Goal: Information Seeking & Learning: Learn about a topic

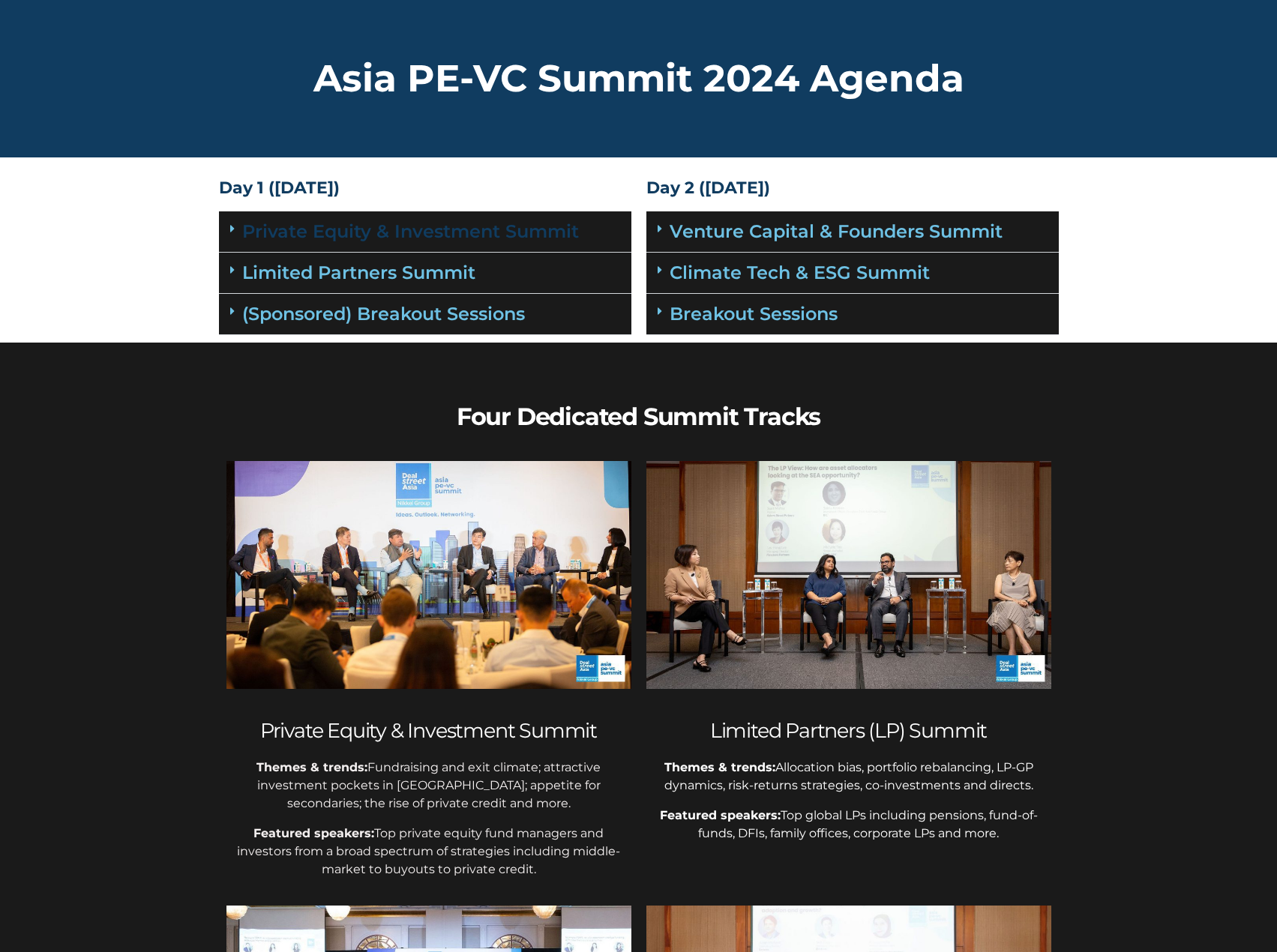
click at [362, 242] on link "Private Equity & Investment Summit" at bounding box center [410, 231] width 337 height 22
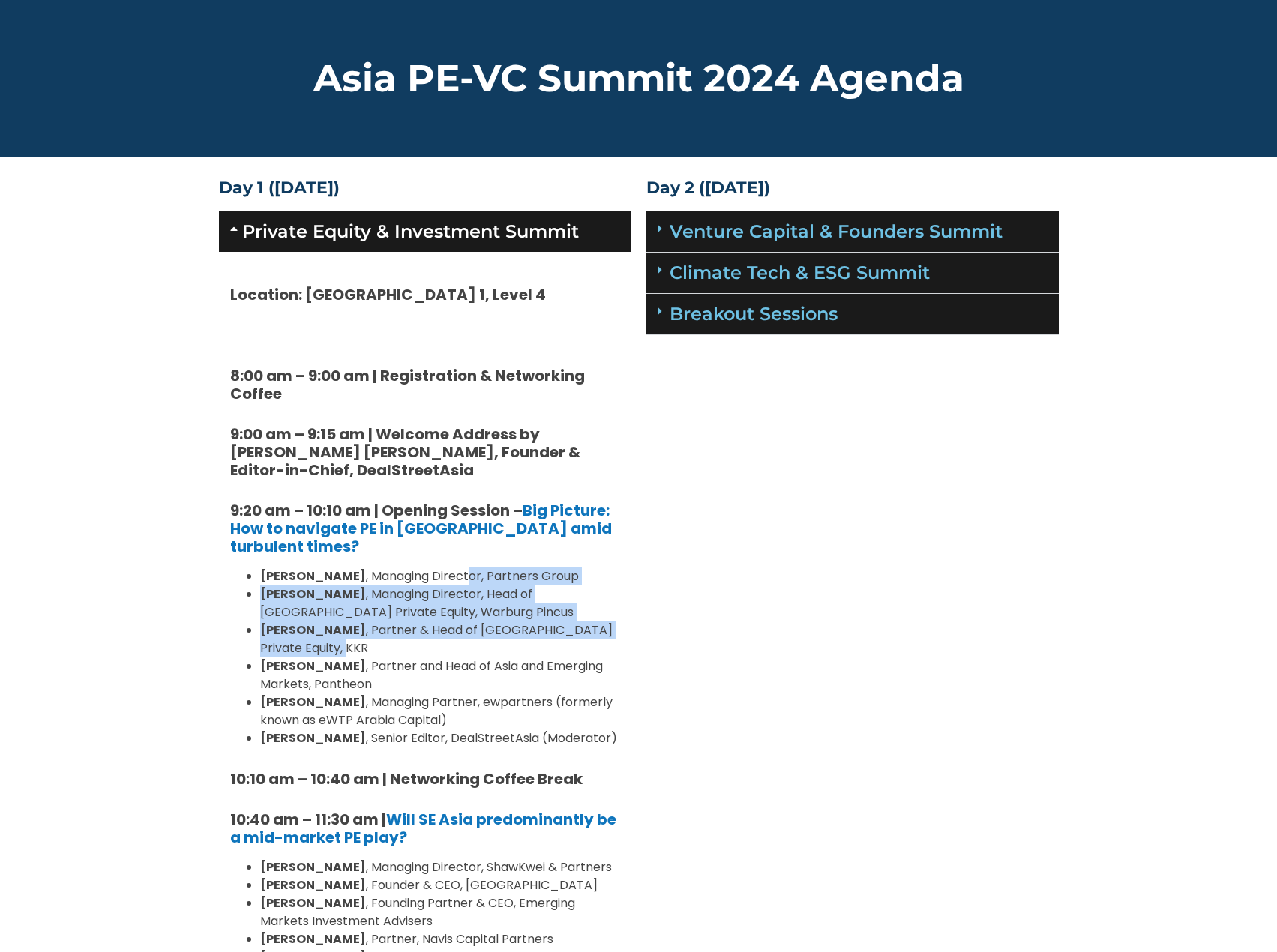
drag, startPoint x: 446, startPoint y: 656, endPoint x: 445, endPoint y: 583, distance: 73.0
click at [445, 583] on ul "Cyrus Driver , Managing Director, Partners Group Saurabh Agarwal , Managing Dir…" at bounding box center [425, 656] width 390 height 179
click at [445, 583] on li "Cyrus Driver , Managing Director, Partners Group" at bounding box center [440, 576] width 360 height 18
drag, startPoint x: 477, startPoint y: 574, endPoint x: 489, endPoint y: 651, distance: 77.9
click at [489, 651] on ul "Cyrus Driver , Managing Director, Partners Group Saurabh Agarwal , Managing Dir…" at bounding box center [425, 656] width 390 height 179
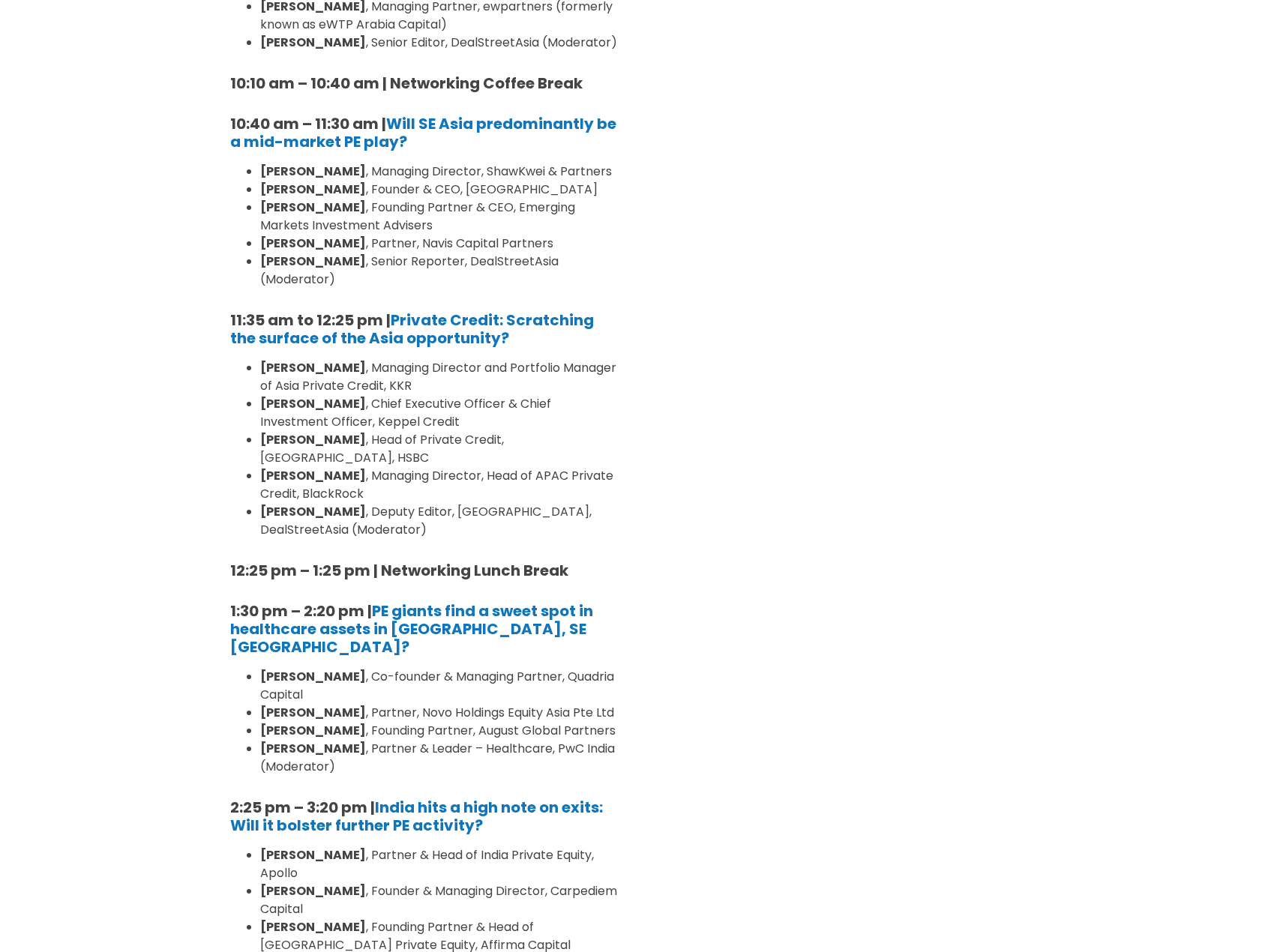
click at [1125, 558] on section "Day 1 (17th September) Private Equity & Investment Summit Location: Grand Ballr…" at bounding box center [638, 689] width 1277 height 2424
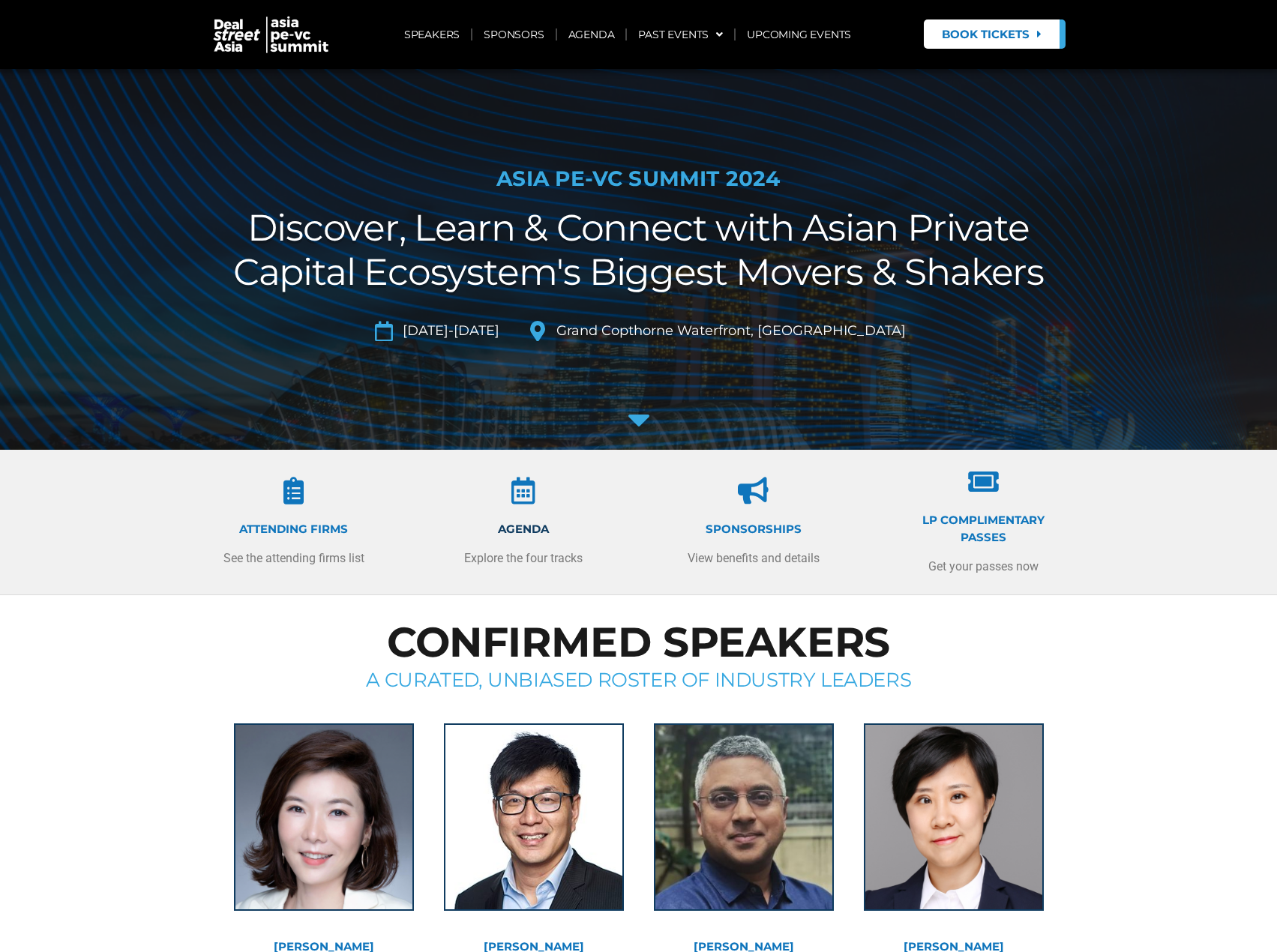
click at [539, 528] on link "Agenda" at bounding box center [523, 529] width 51 height 14
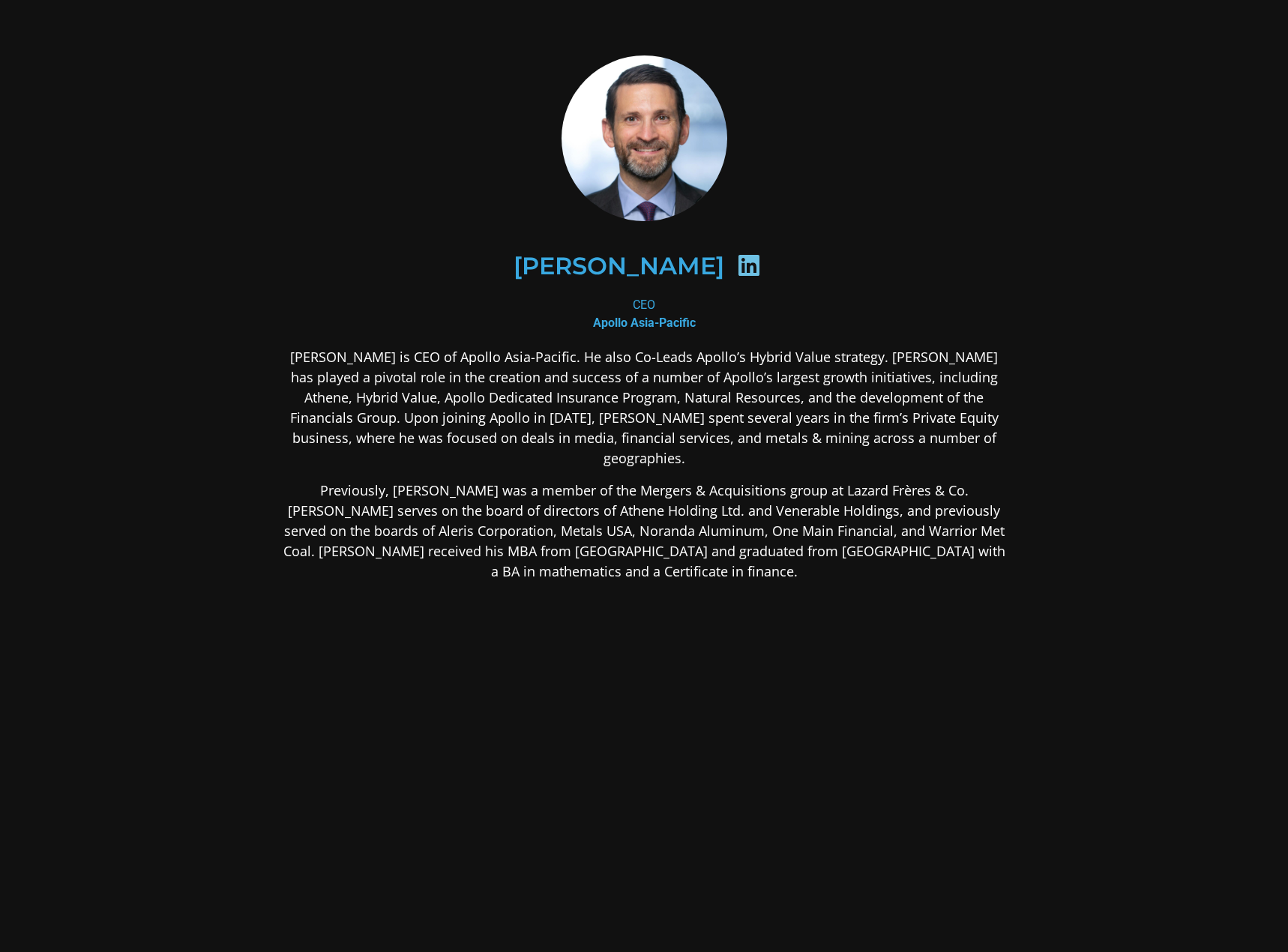
click at [538, 412] on p "[PERSON_NAME] is CEO of Apollo Asia-Pacific. He also Co-Leads Apollo’s Hybrid V…" at bounding box center [643, 408] width 728 height 122
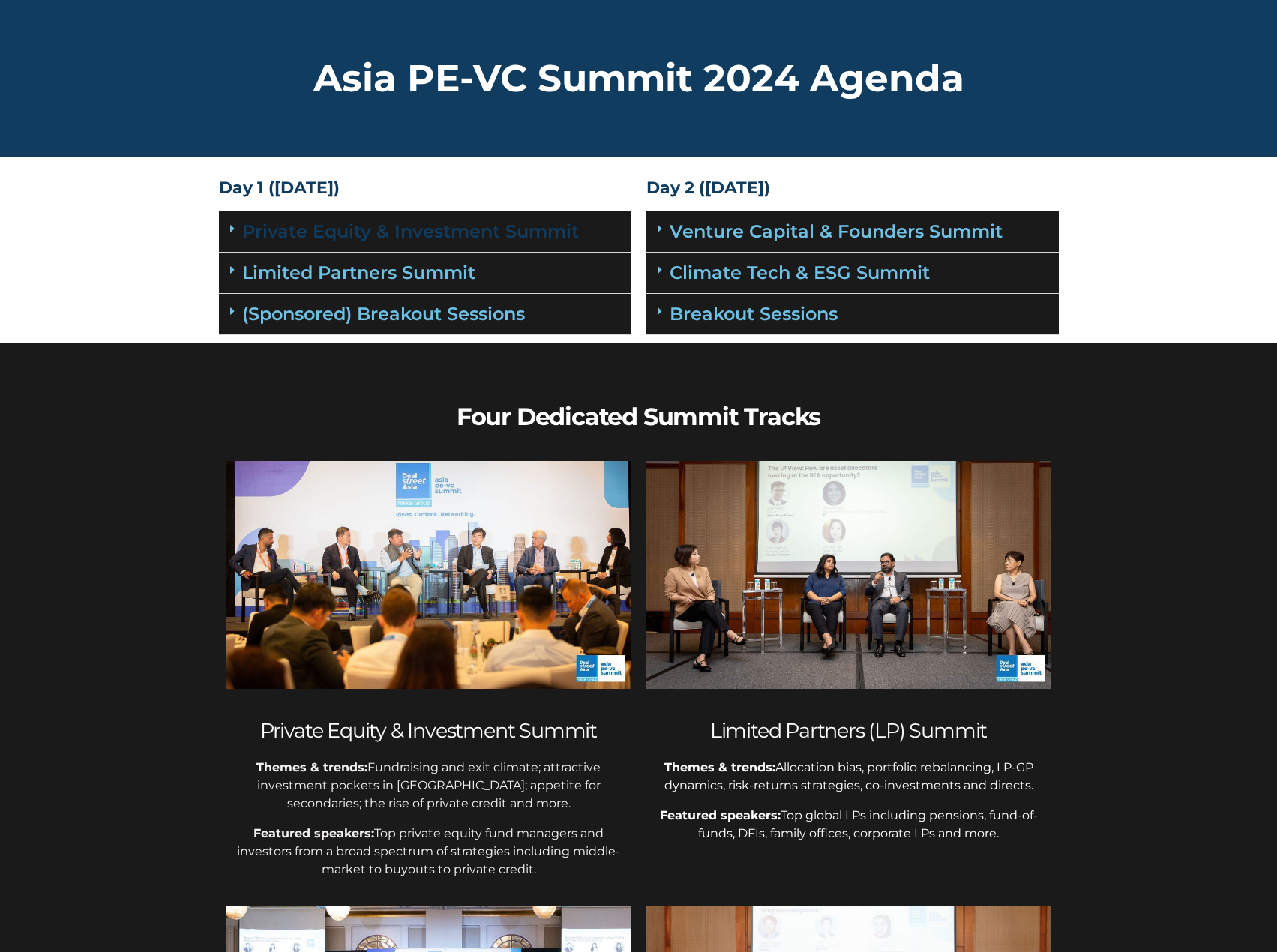
click at [482, 229] on link "Private Equity & Investment Summit" at bounding box center [410, 231] width 337 height 22
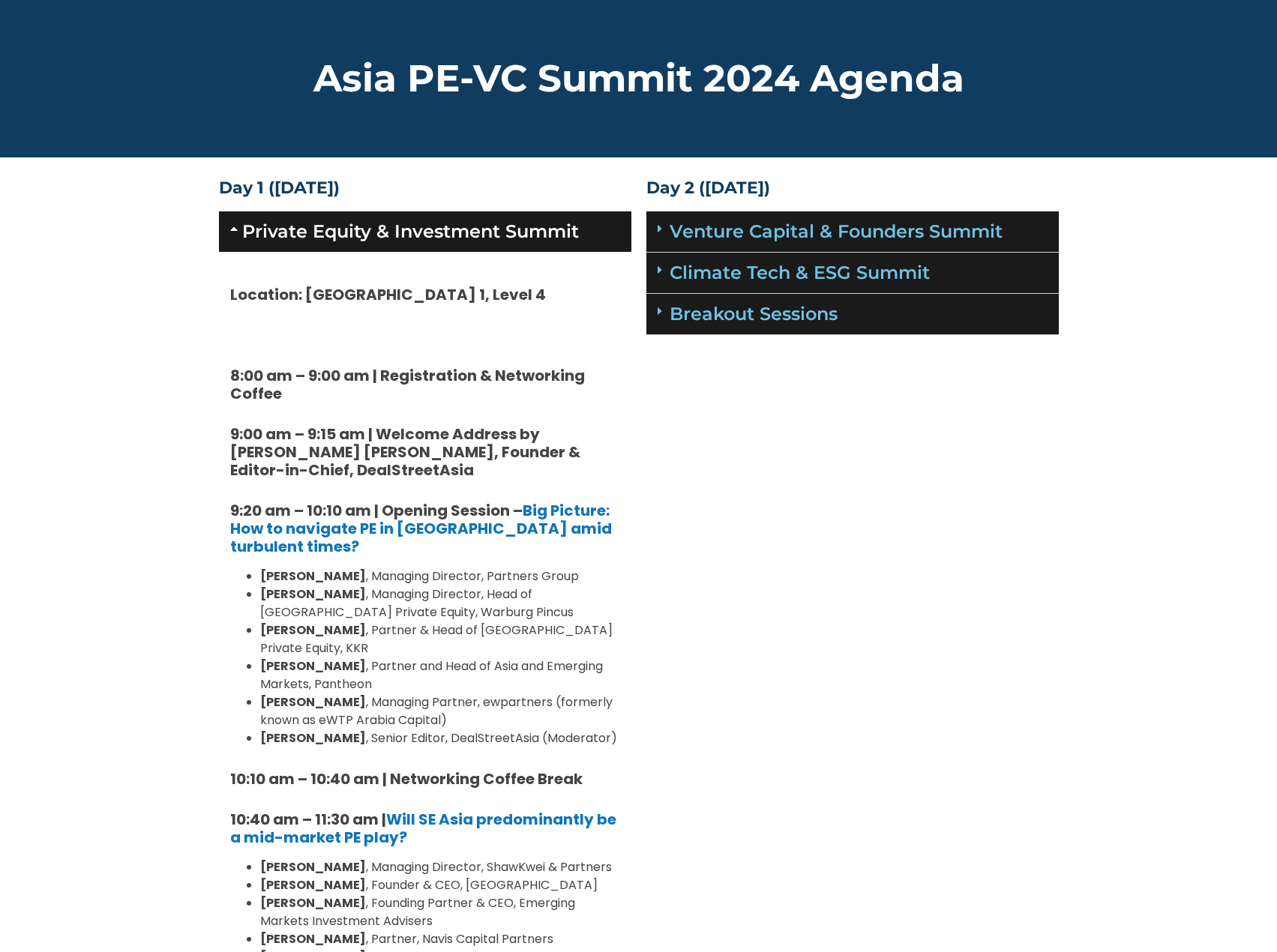
drag, startPoint x: 909, startPoint y: 653, endPoint x: 917, endPoint y: 647, distance: 10.0
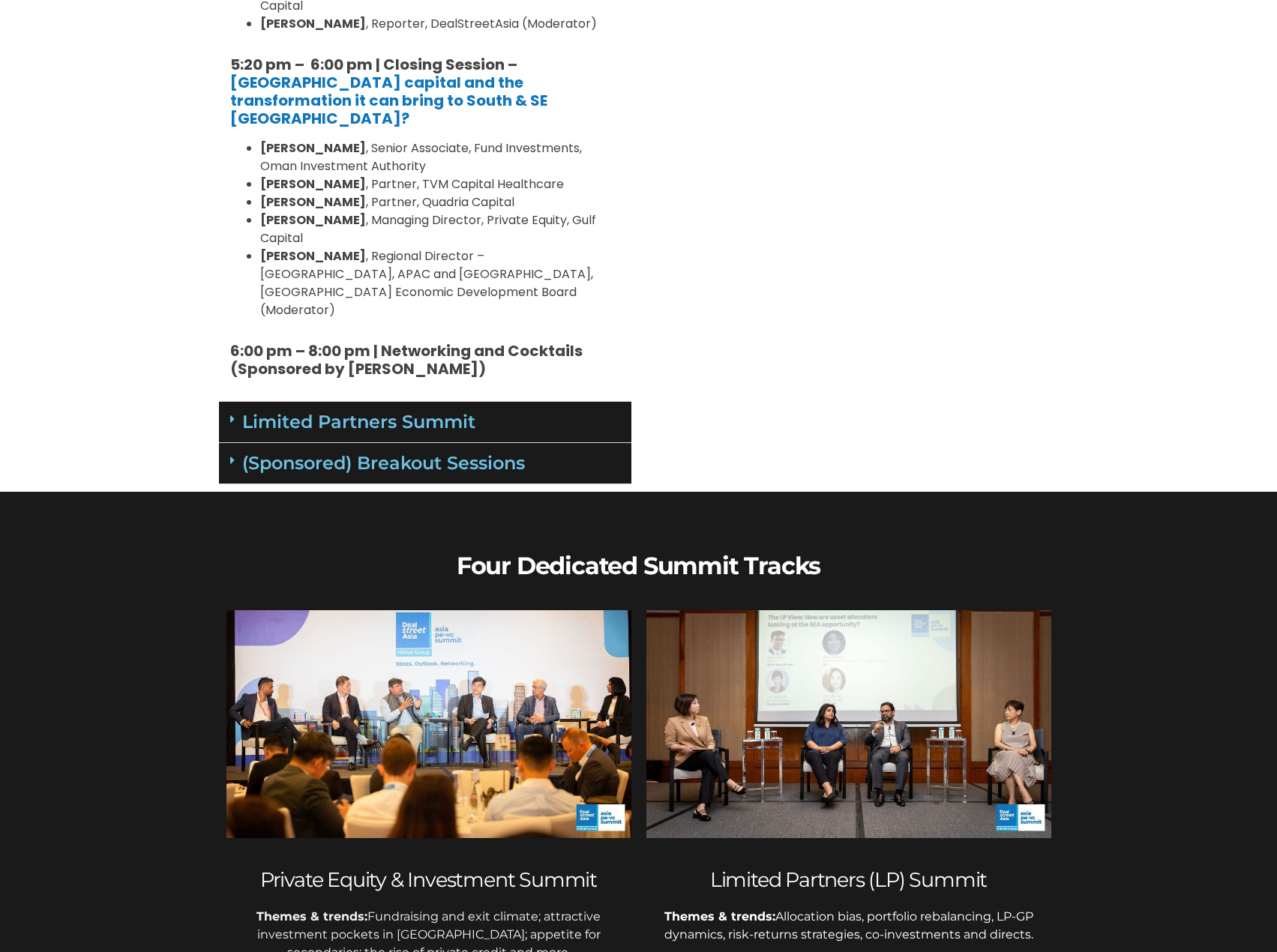
scroll to position [1057, 0]
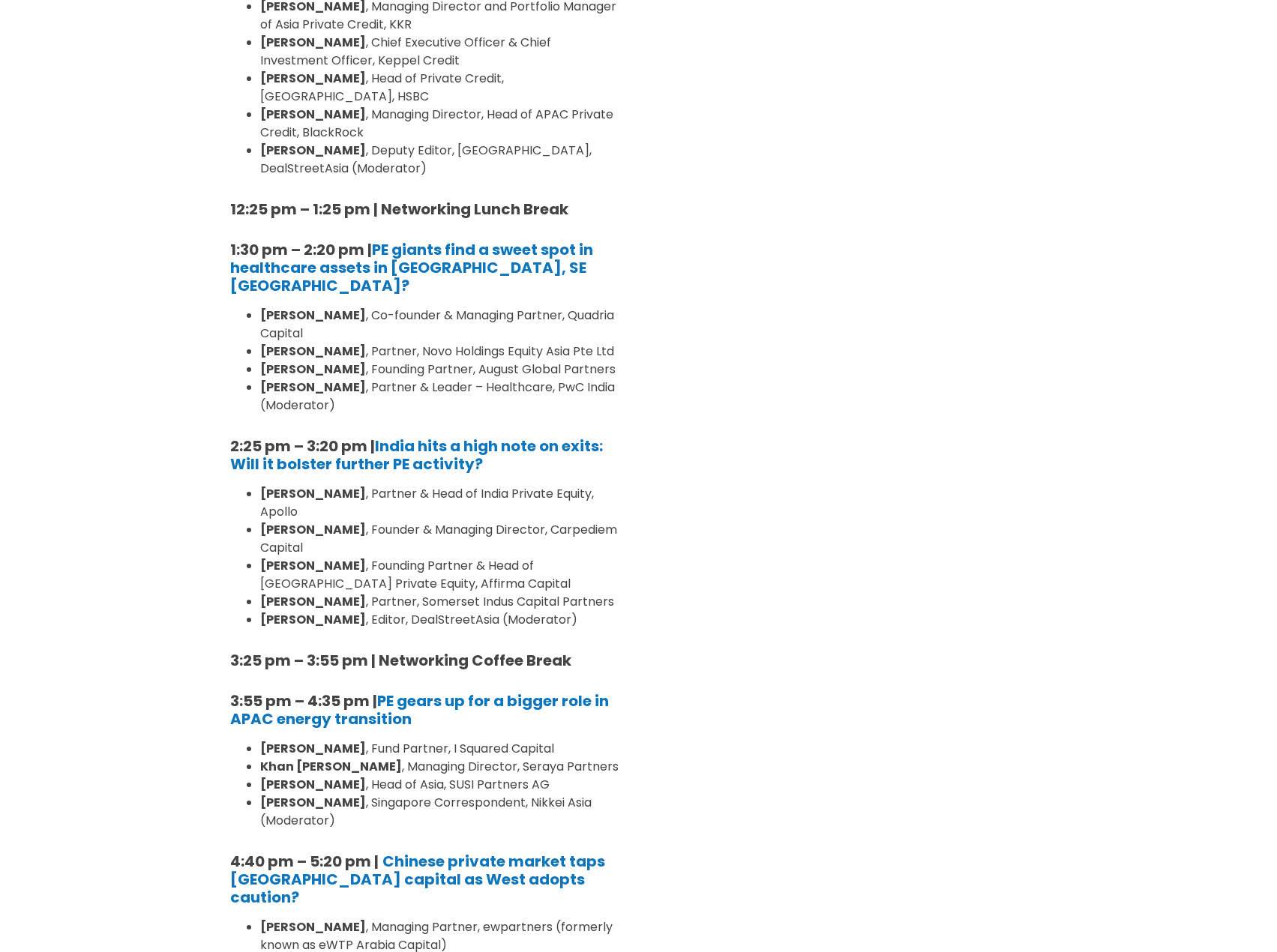
click at [757, 522] on div "Day 2 (18th September) Venture Capital & Founders​ Summit Location: Grand Ballr…" at bounding box center [853, 327] width 427 height 2424
click at [1084, 339] on section "Day 1 (17th September) Private Equity & Investment Summit Location: Grand Ballr…" at bounding box center [638, 327] width 1277 height 2424
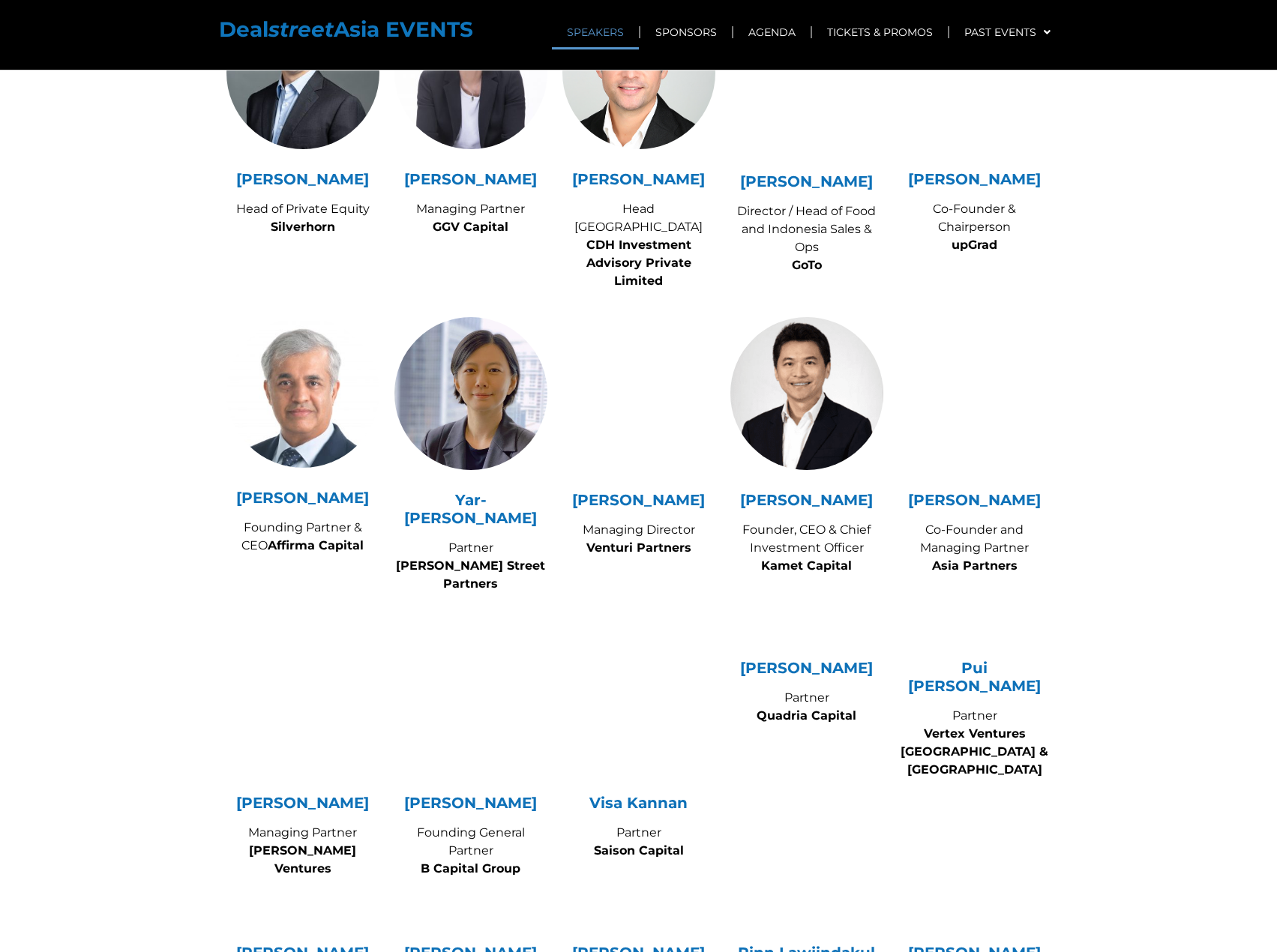
scroll to position [1919, 0]
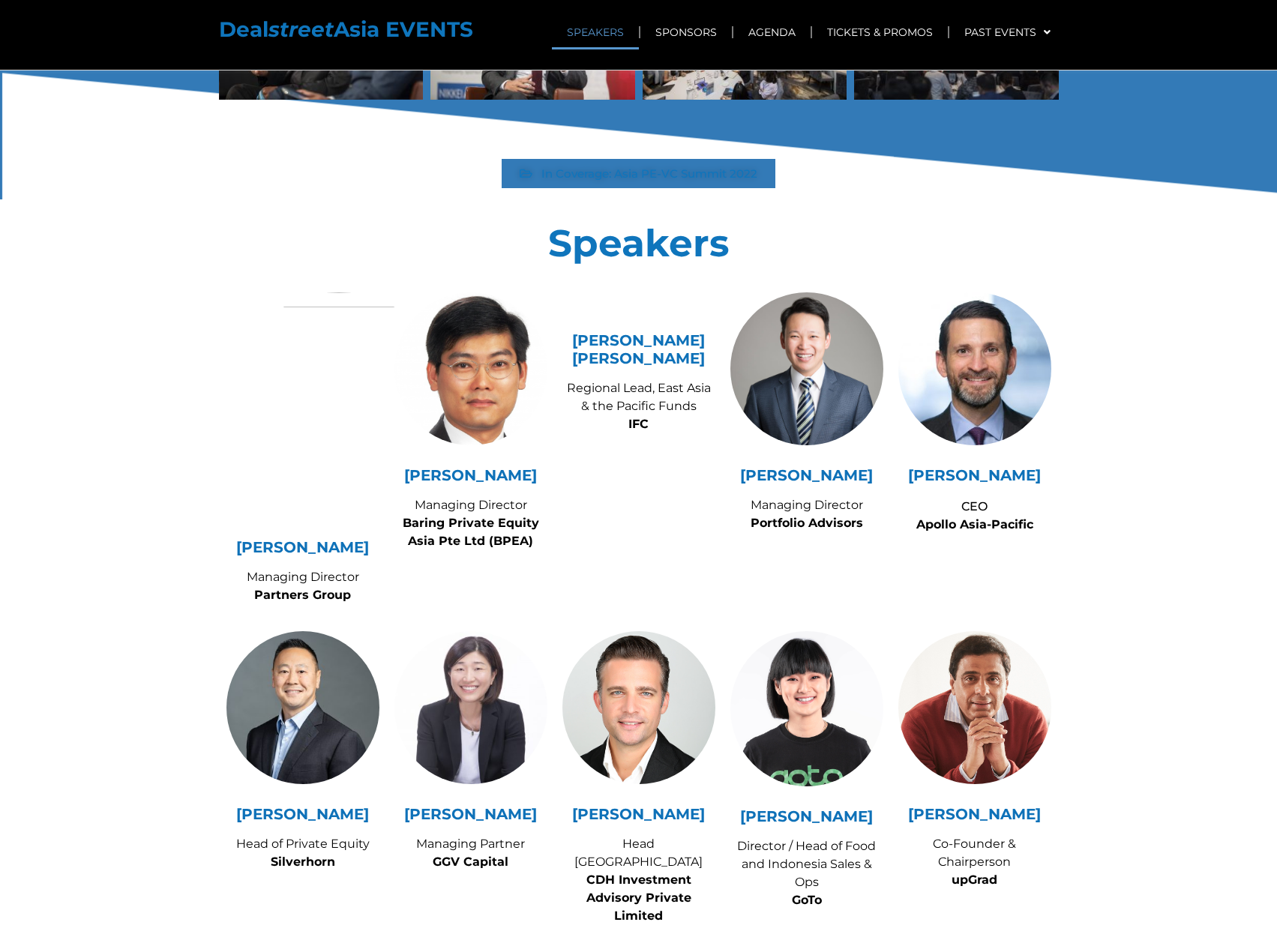
drag, startPoint x: 848, startPoint y: 830, endPoint x: 736, endPoint y: 815, distance: 113.0
click at [736, 815] on h5 "[PERSON_NAME]" at bounding box center [807, 816] width 153 height 18
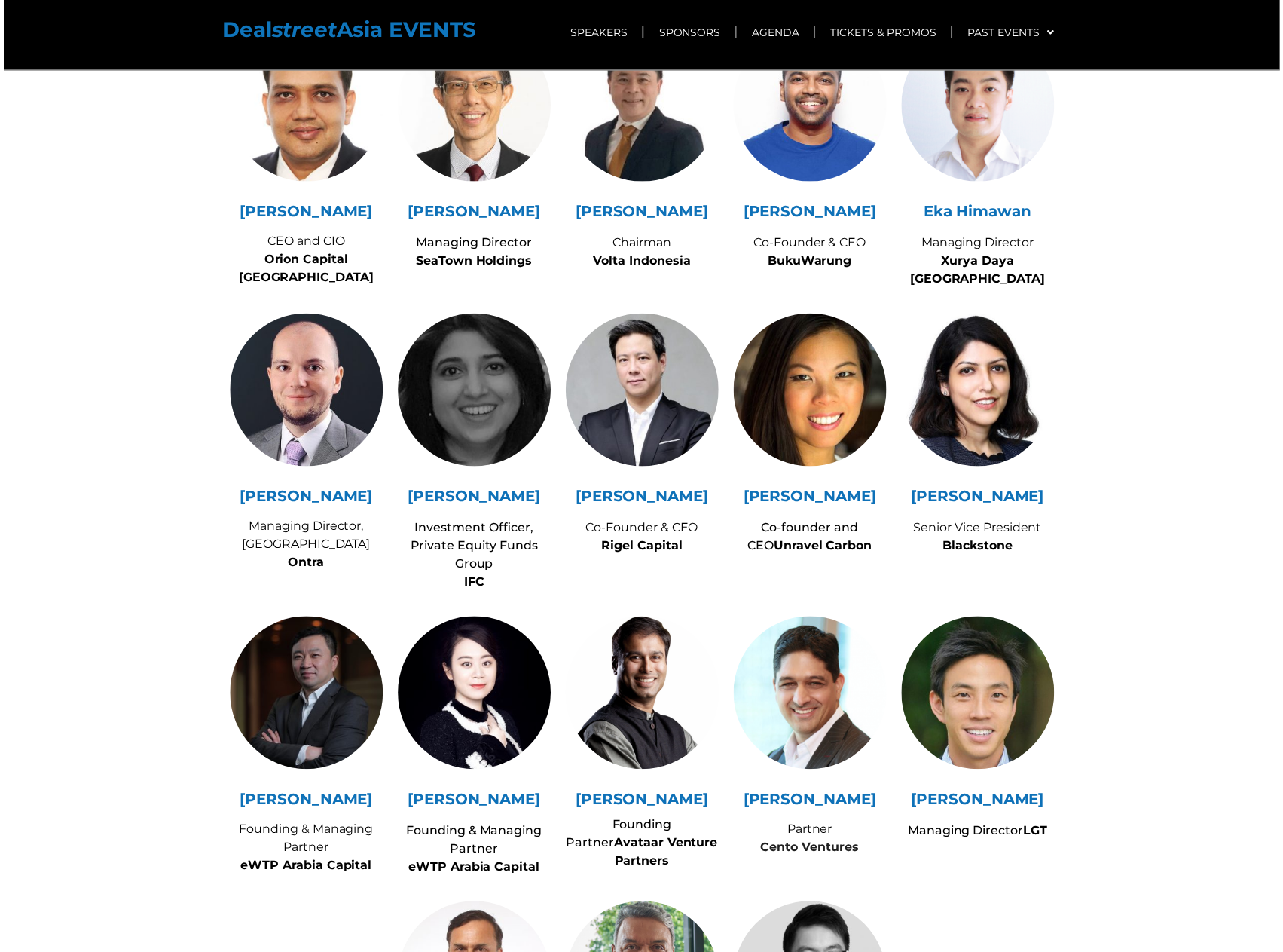
scroll to position [5518, 0]
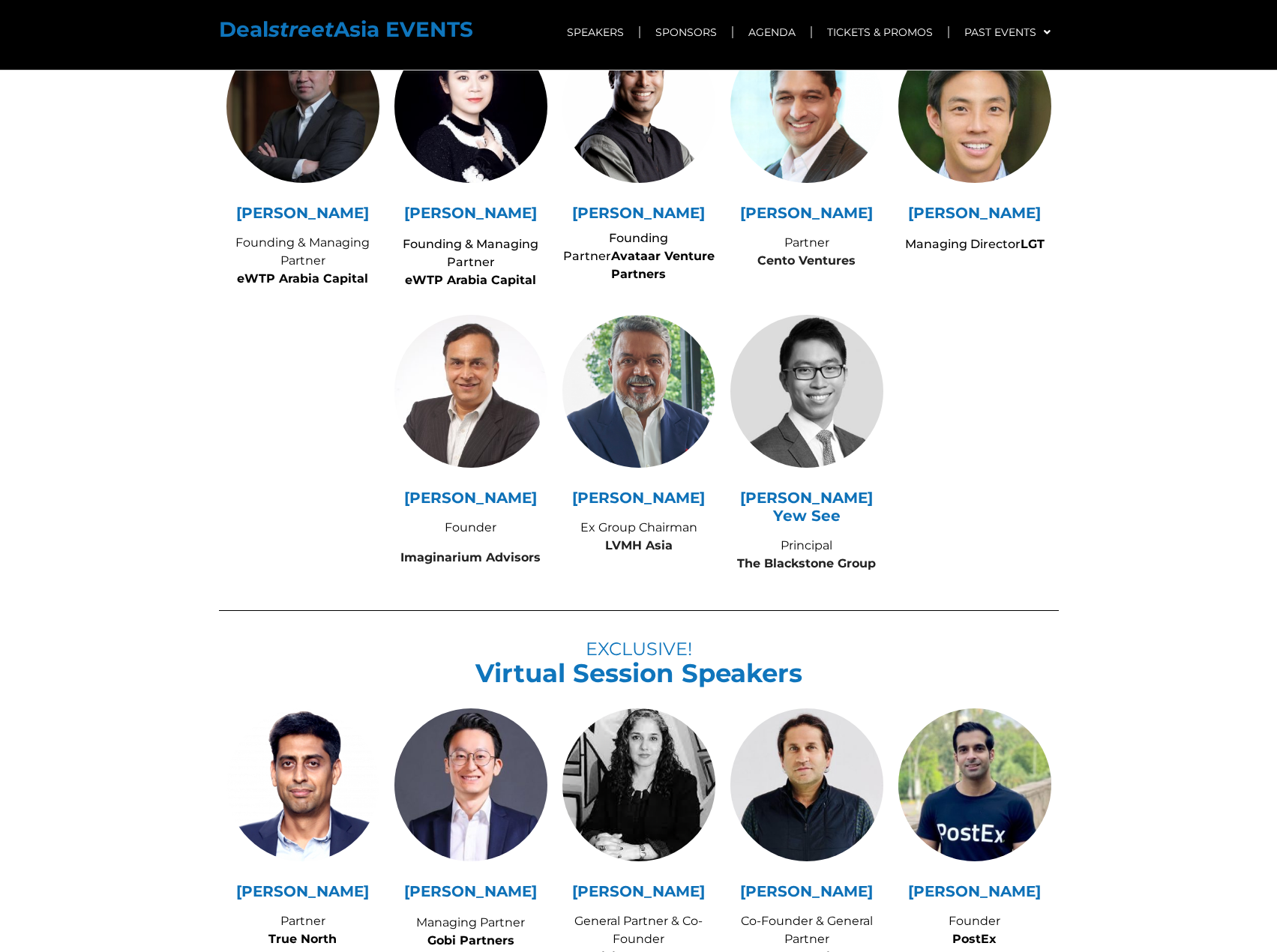
click at [1009, 428] on div at bounding box center [975, 449] width 168 height 285
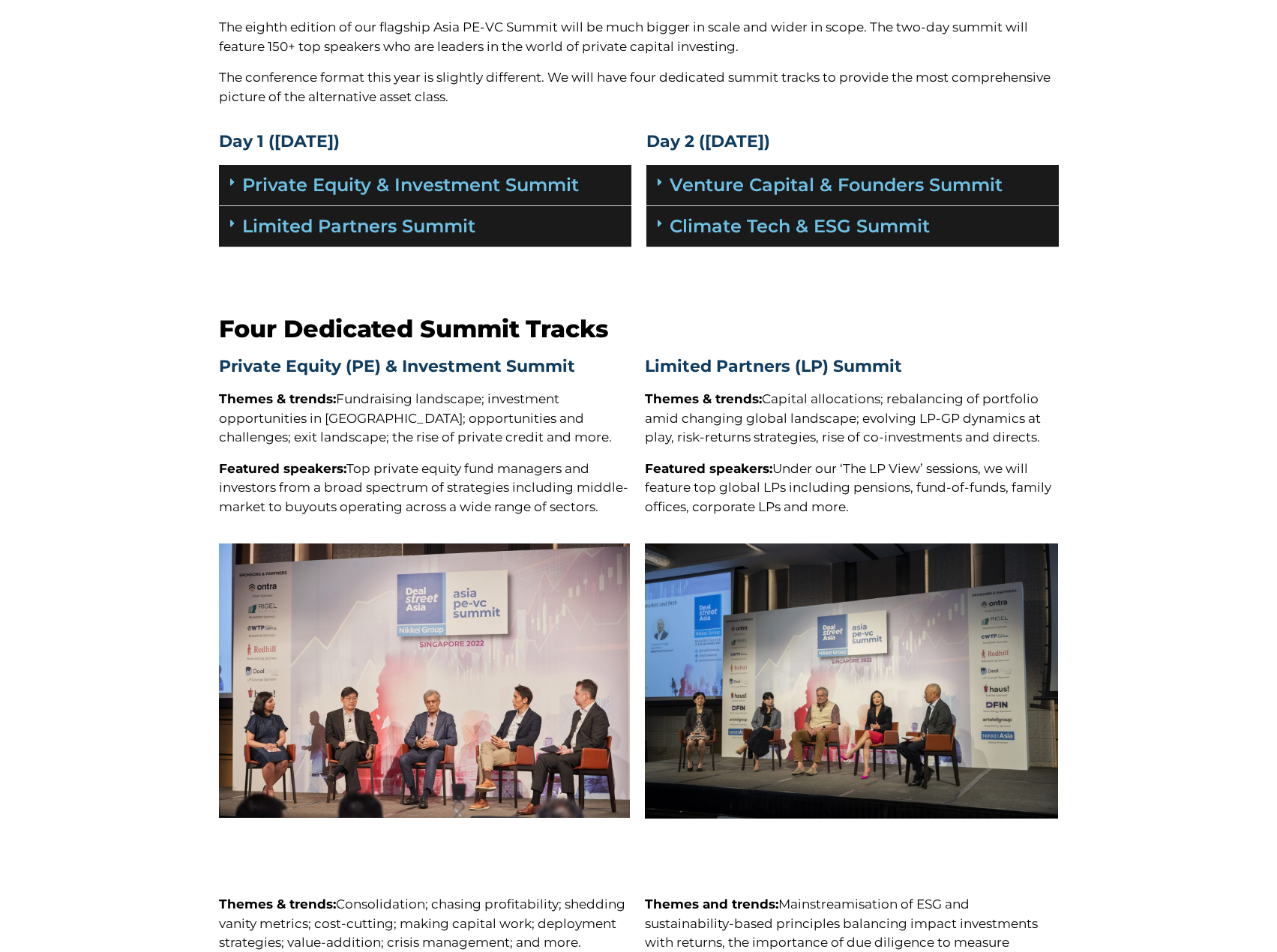
scroll to position [299, 0]
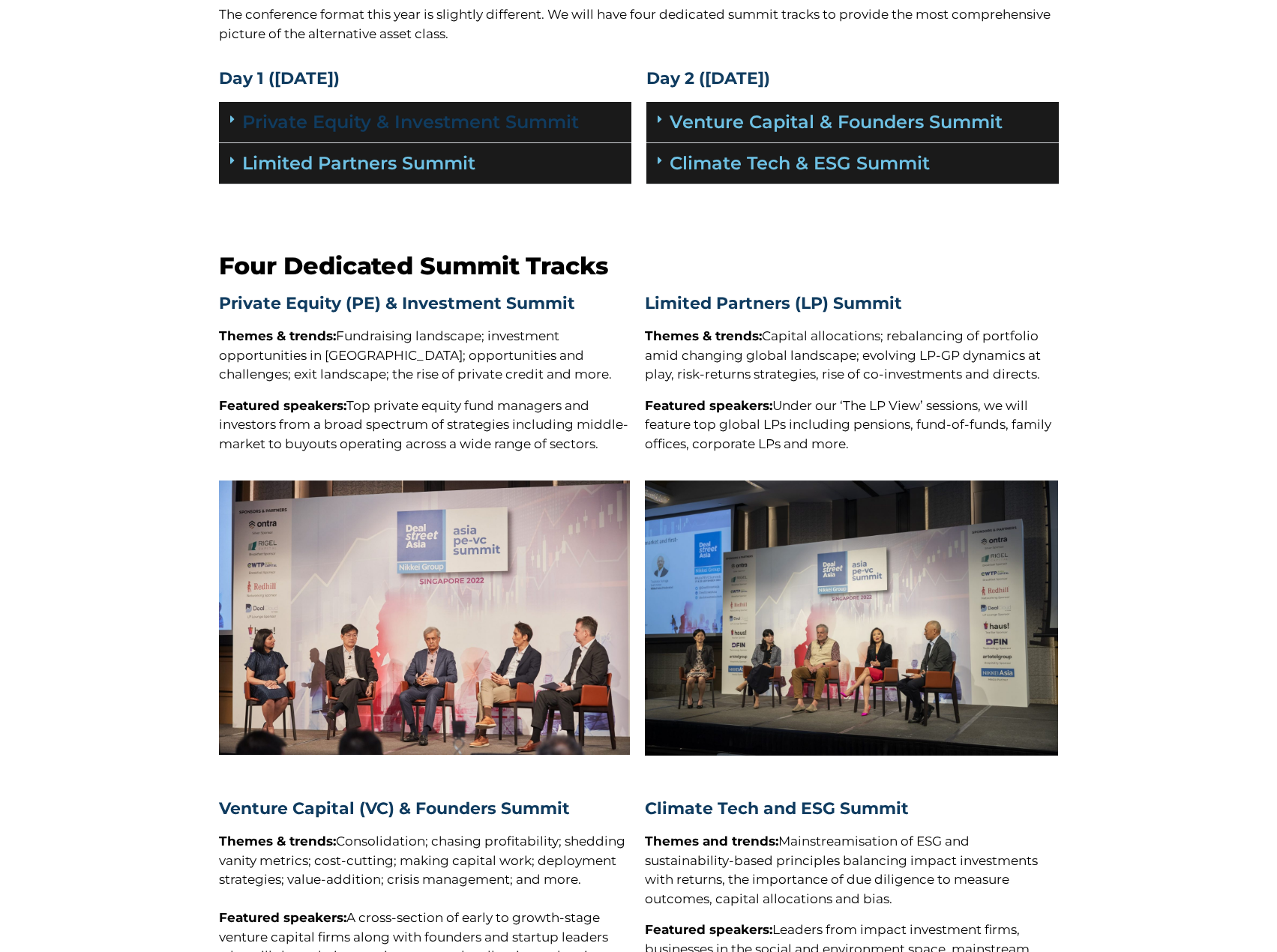
click at [373, 122] on link "Private Equity & Investment Summit" at bounding box center [410, 122] width 337 height 22
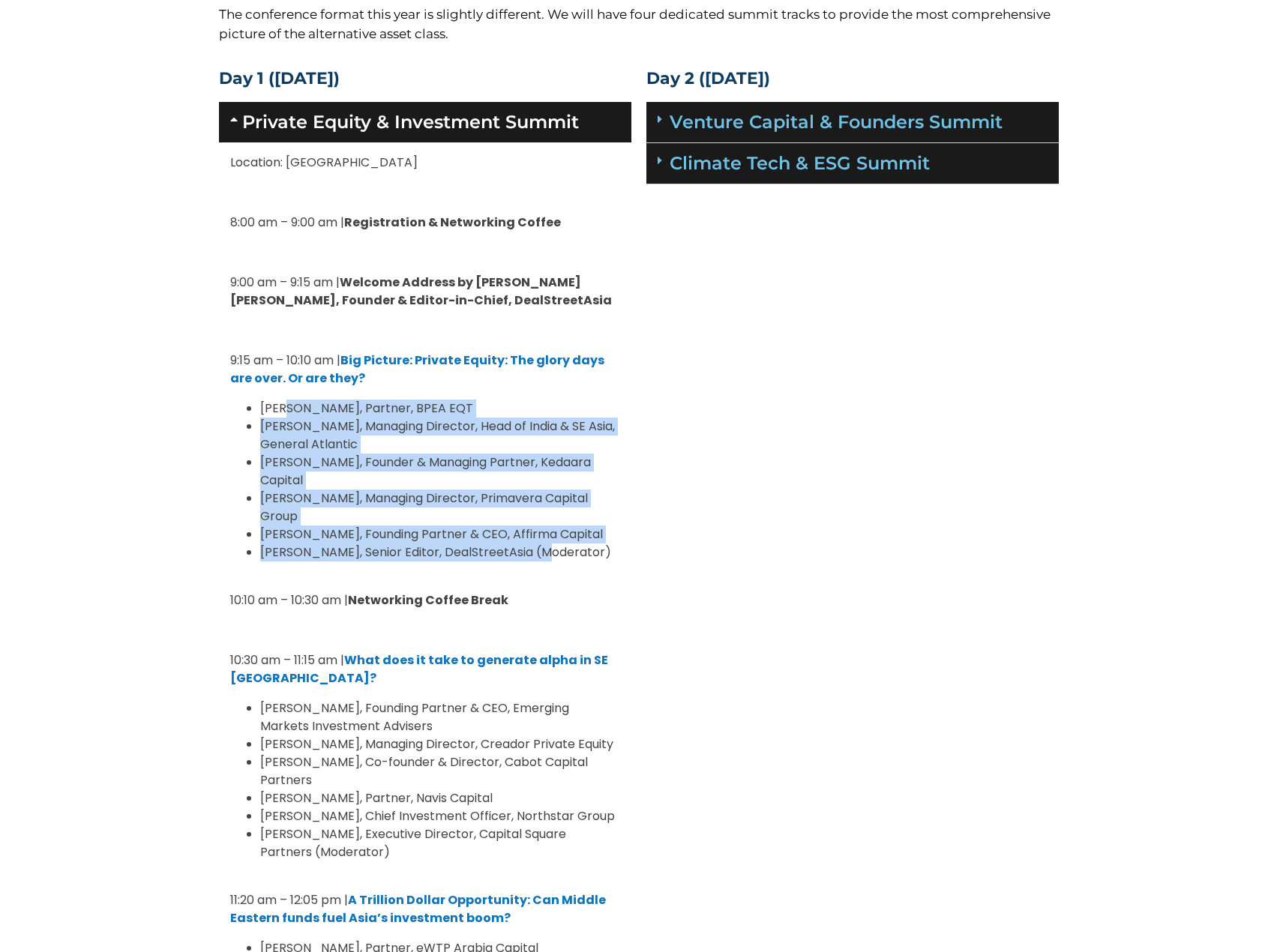
drag, startPoint x: 292, startPoint y: 410, endPoint x: 544, endPoint y: 539, distance: 283.1
click at [544, 539] on ul "[PERSON_NAME], Partner, BPEA EQT [PERSON_NAME], Managing Director, Head of Indi…" at bounding box center [425, 480] width 390 height 162
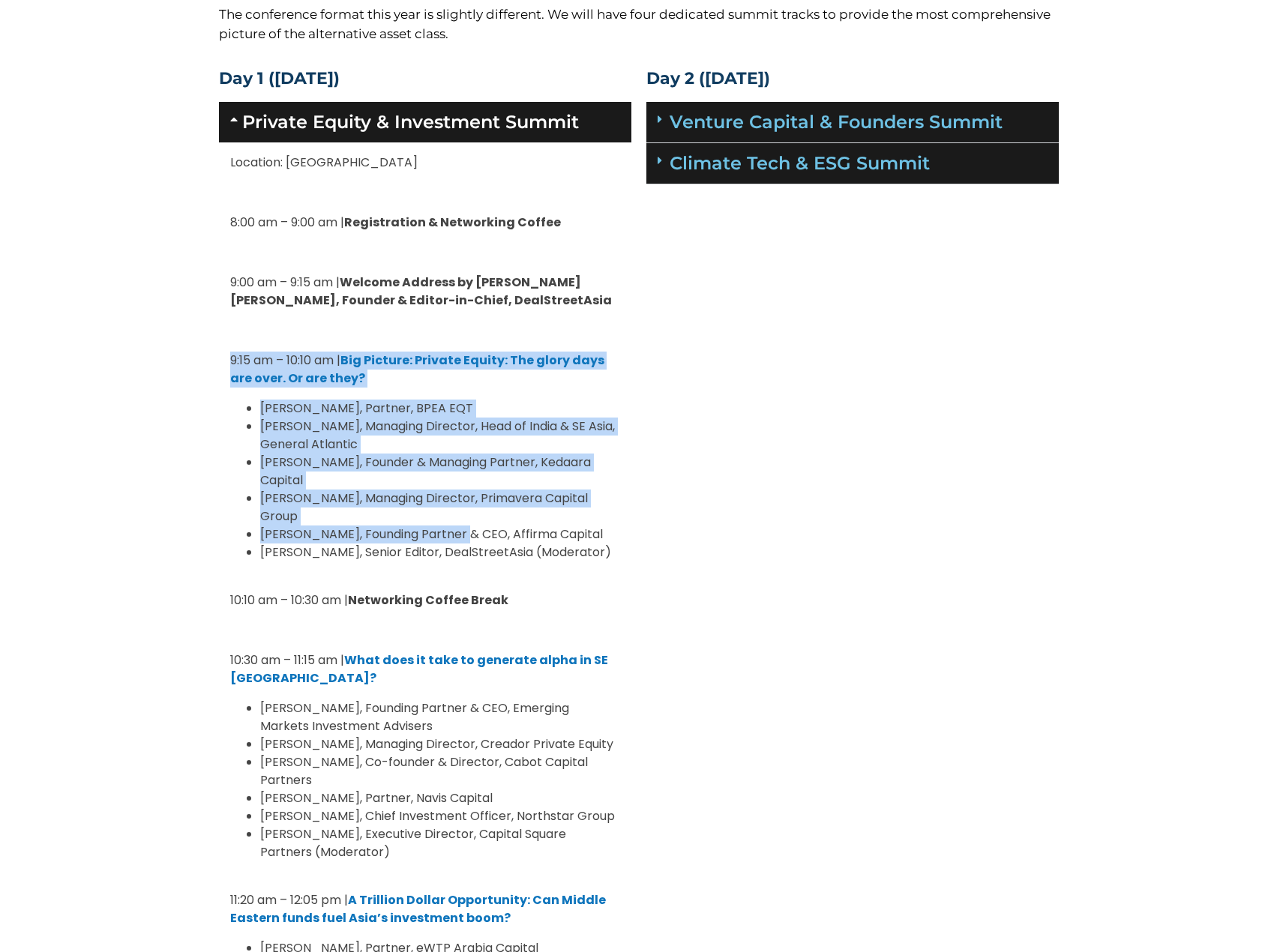
drag, startPoint x: 394, startPoint y: 317, endPoint x: 458, endPoint y: 522, distance: 214.8
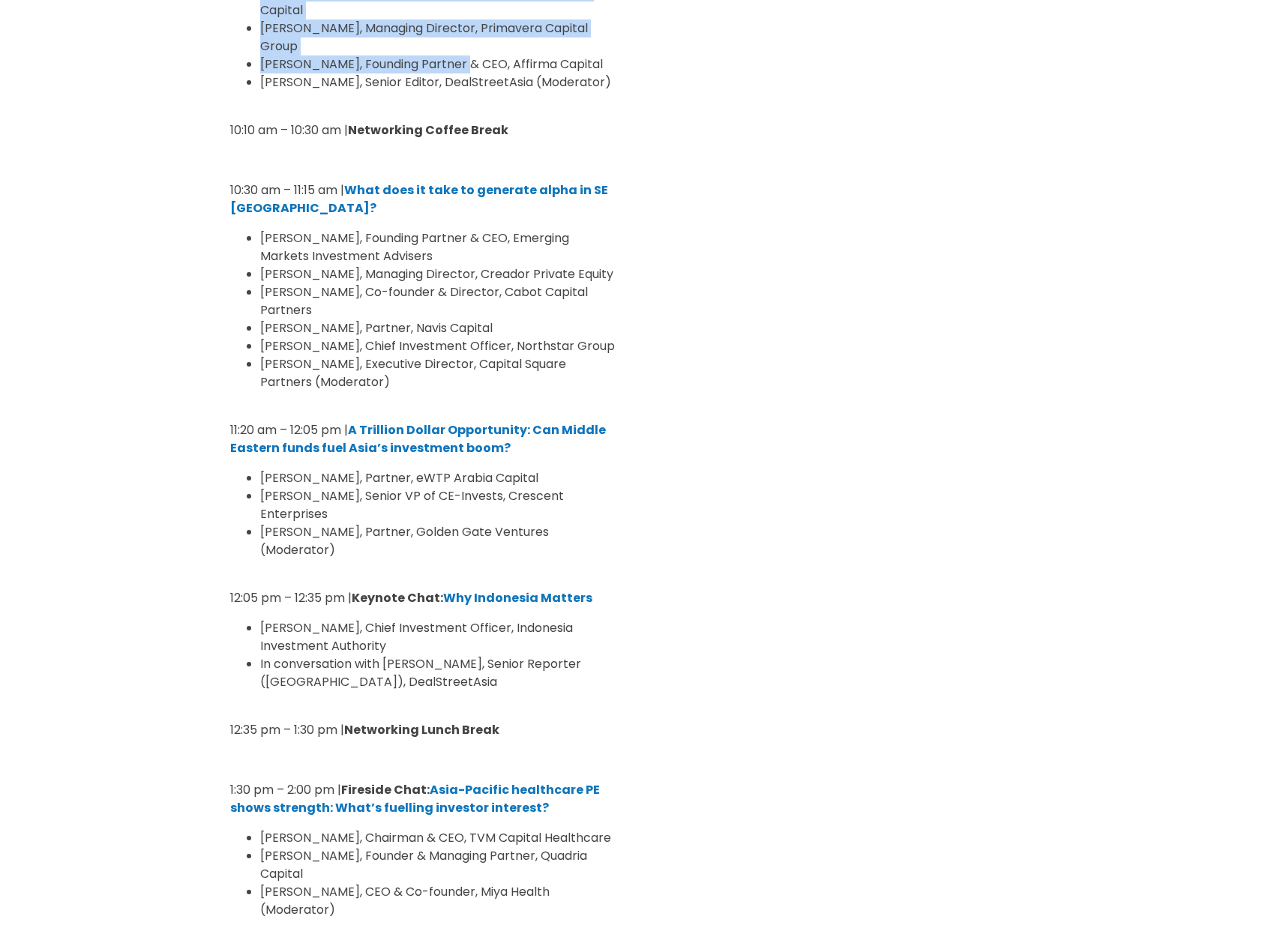
scroll to position [824, 0]
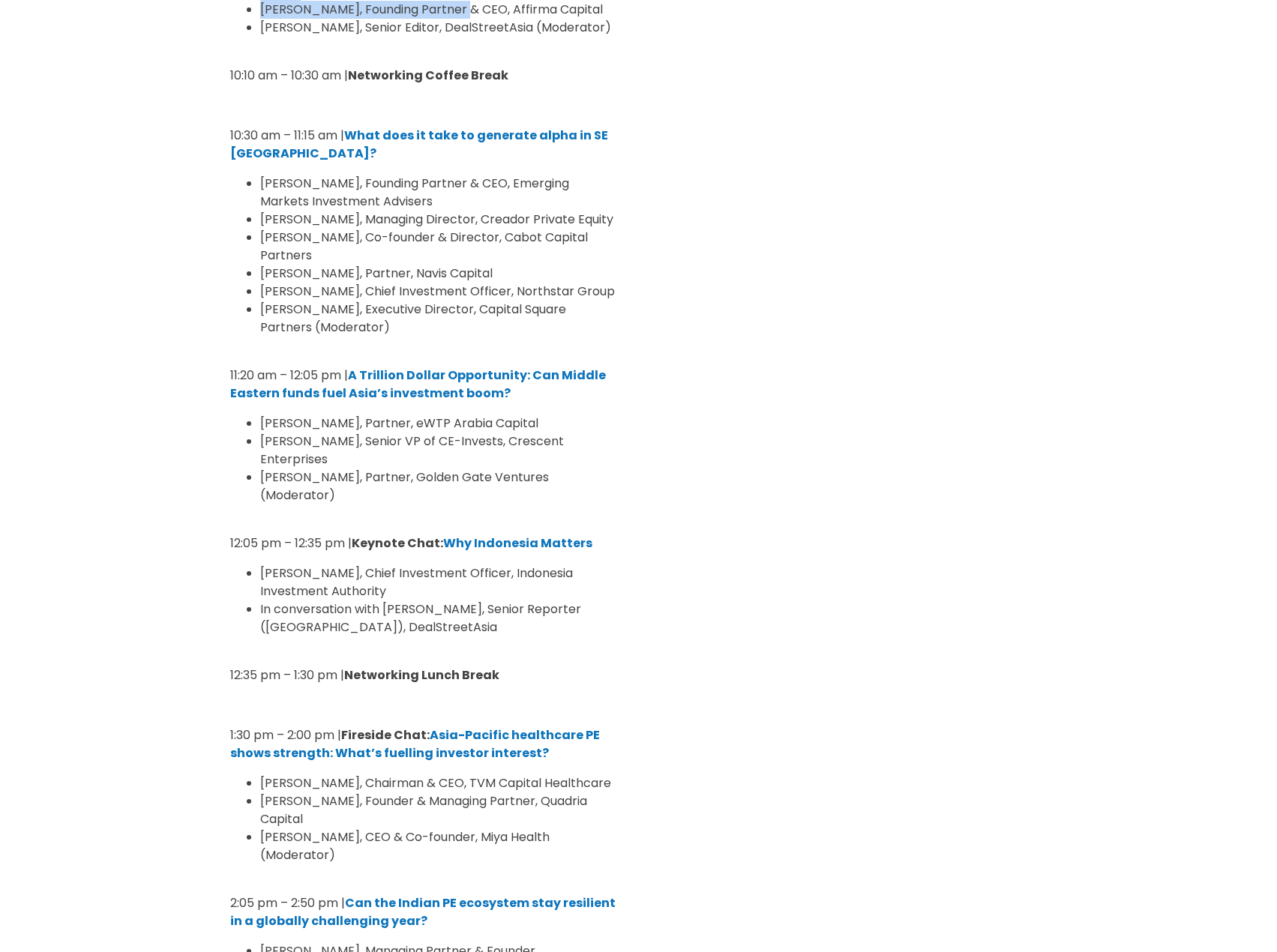
drag, startPoint x: 608, startPoint y: 559, endPoint x: 313, endPoint y: 458, distance: 311.8
click at [313, 458] on div "Location: Four Seasons Ballroom 8:00 am – 9:00 am | Registration & Networking C…" at bounding box center [425, 844] width 413 height 2452
click at [313, 457] on span "Ghada Abdelkader, Senior VP of CE-Invests, Crescent Enterprises" at bounding box center [412, 450] width 303 height 36
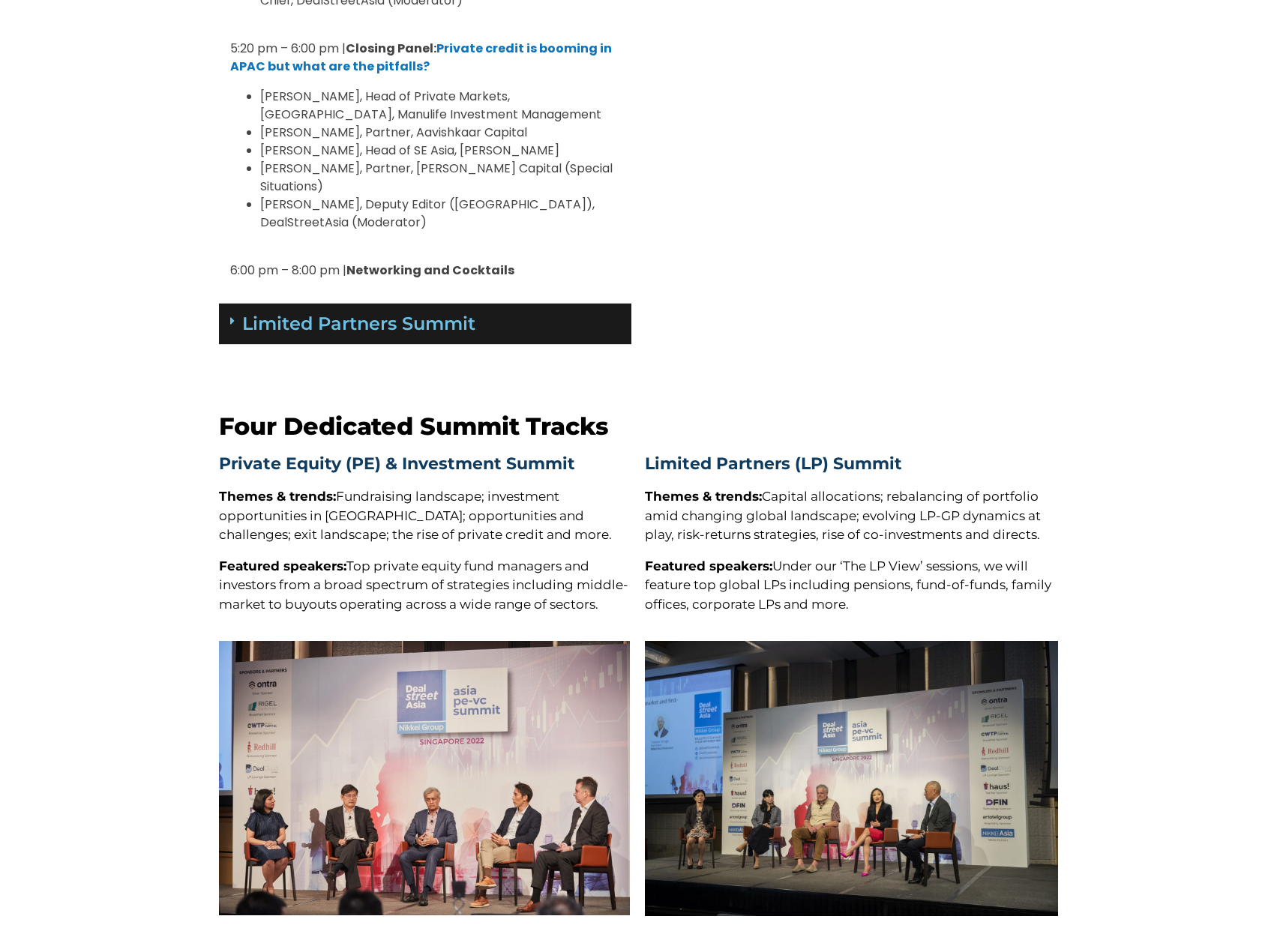
scroll to position [0, 0]
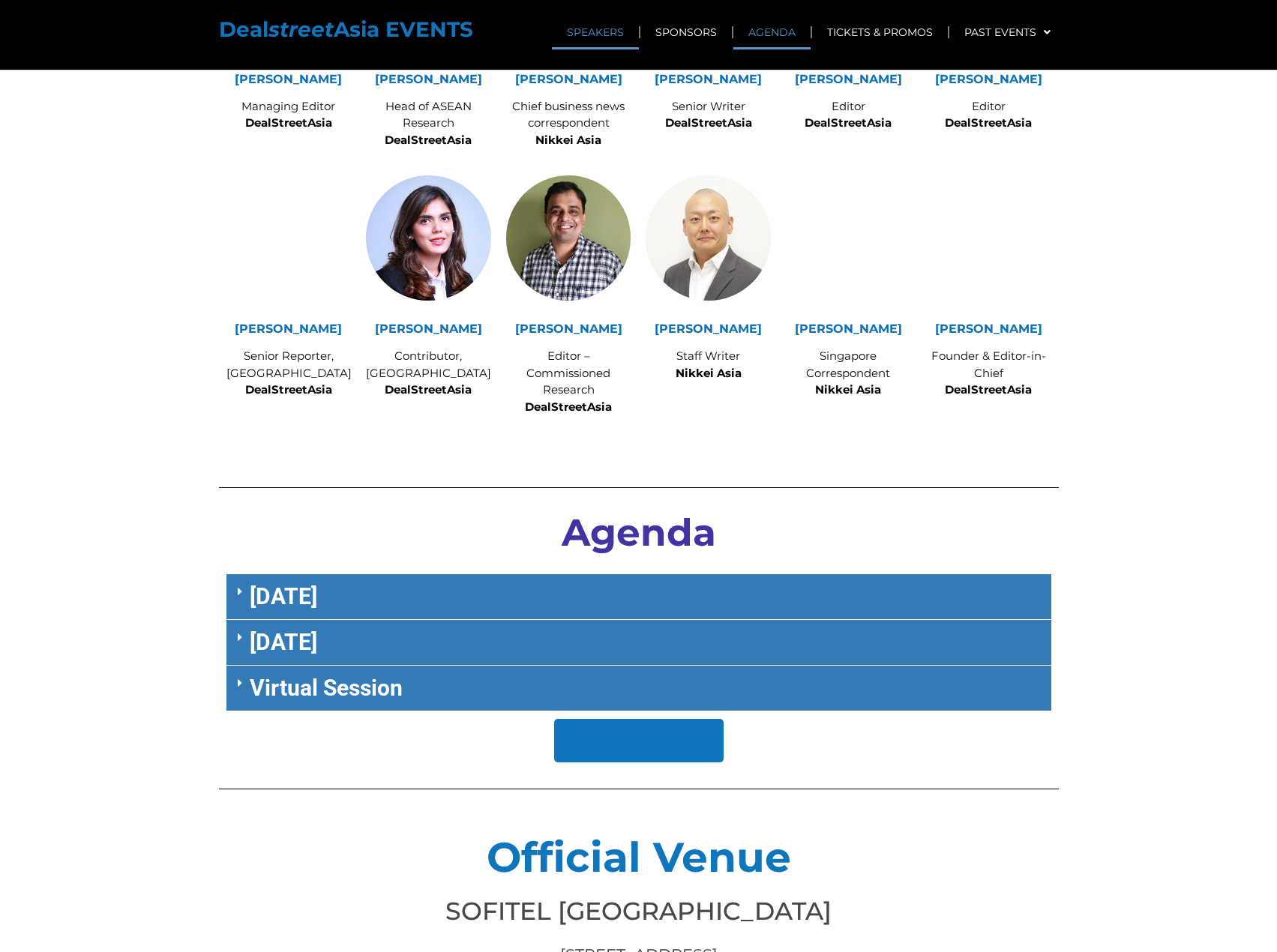
scroll to position [5819, 0]
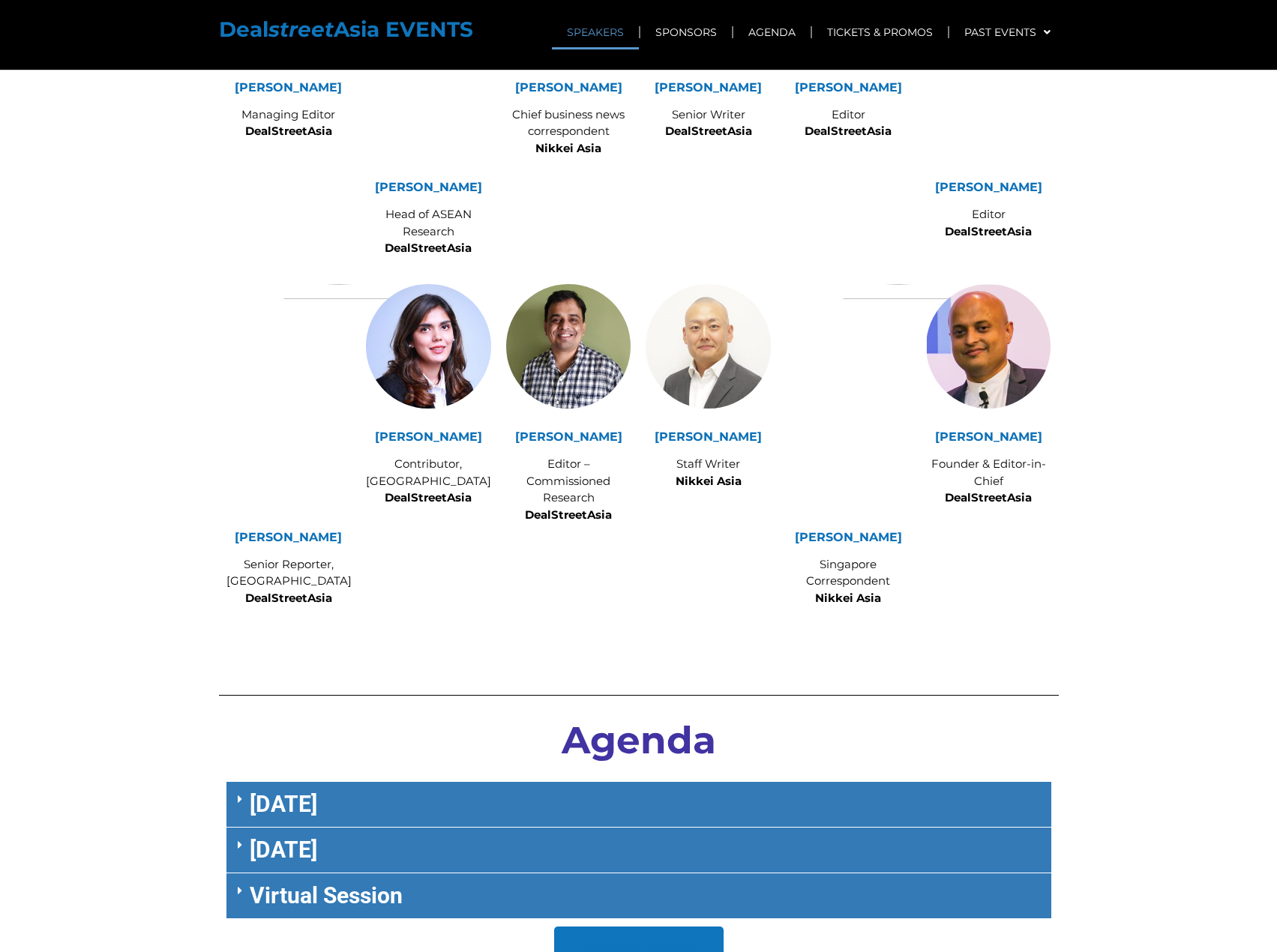
click at [588, 30] on link "SPEAKERS" at bounding box center [595, 33] width 87 height 35
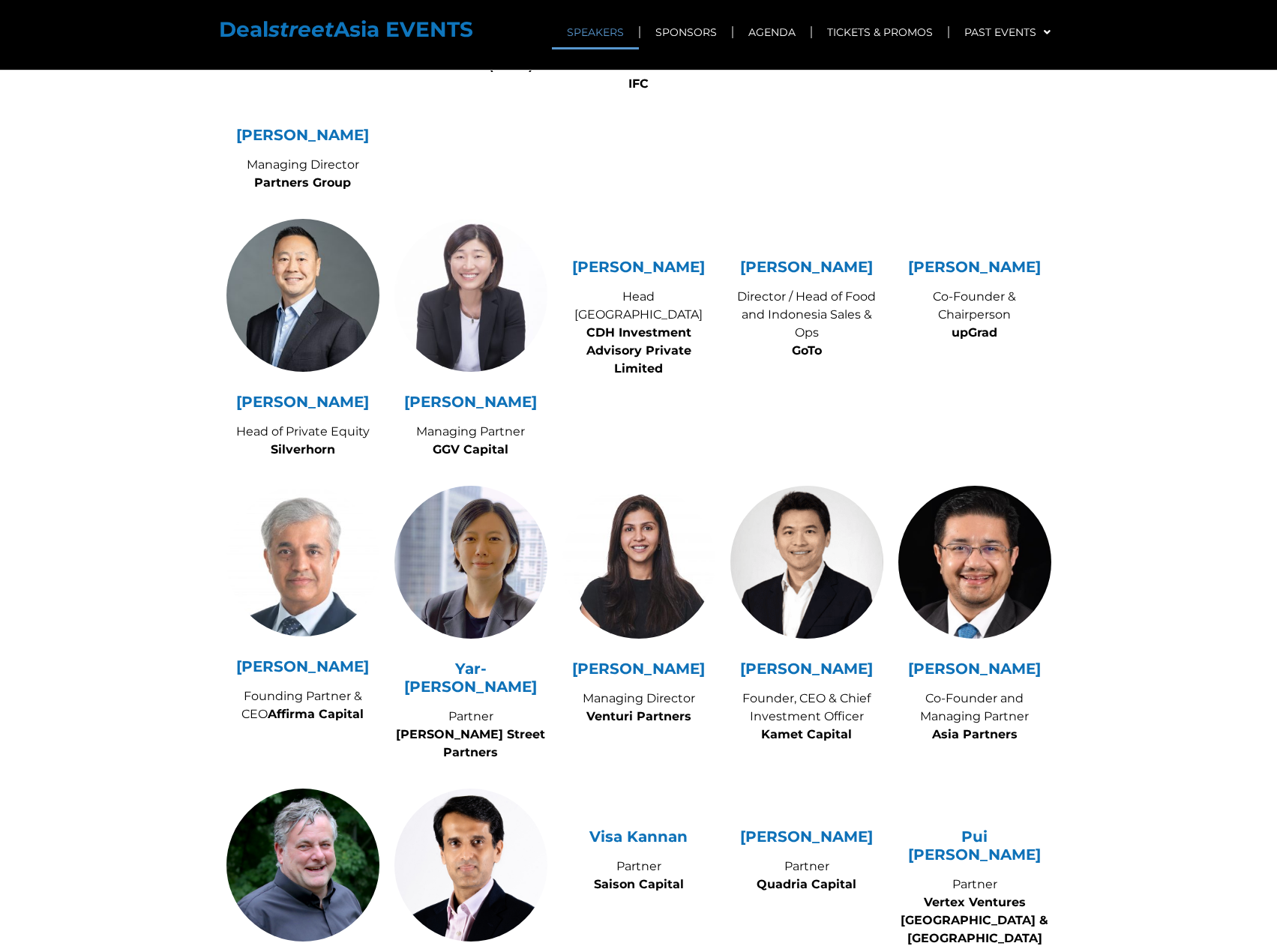
scroll to position [1395, 0]
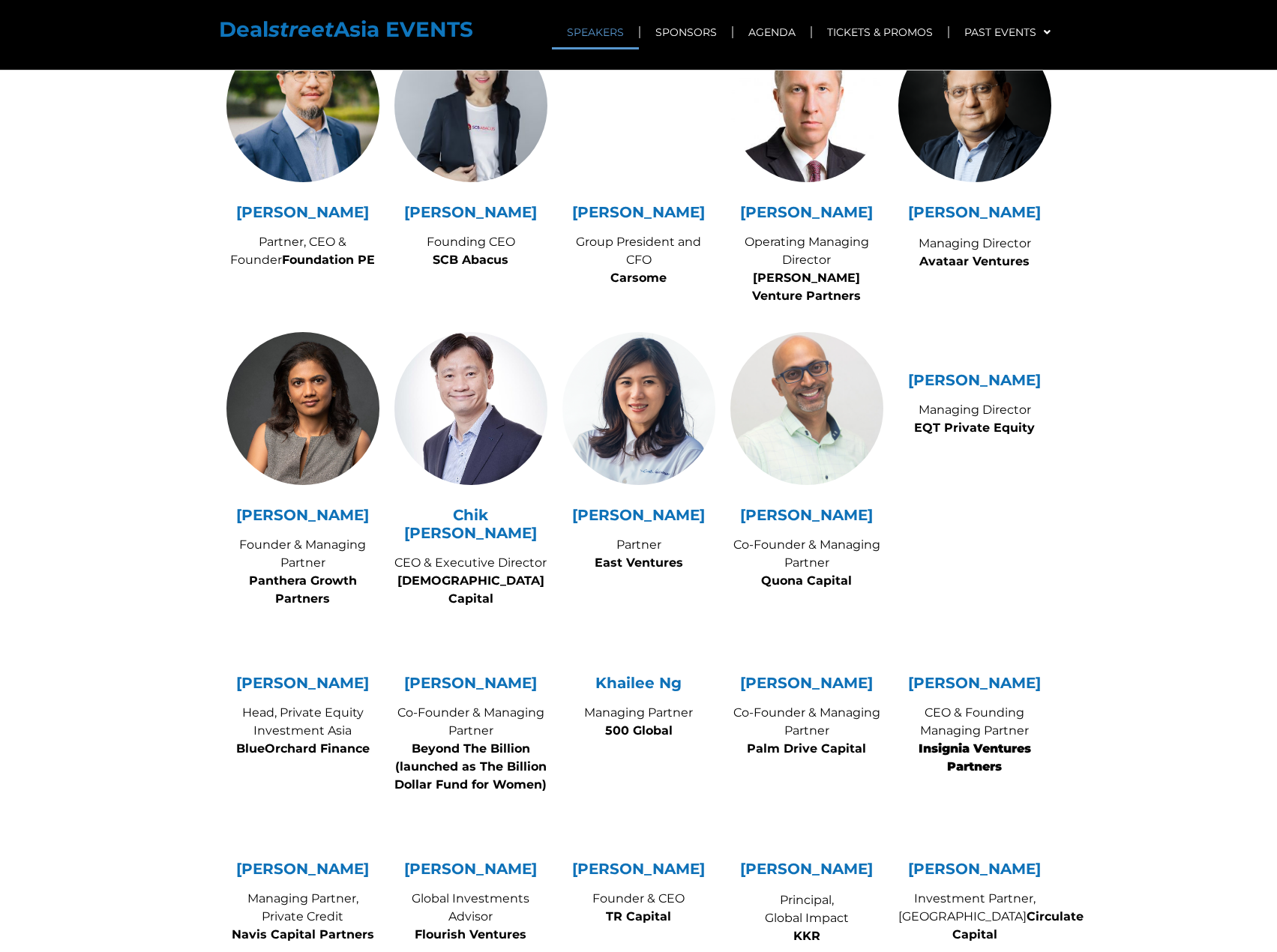
scroll to position [0, 0]
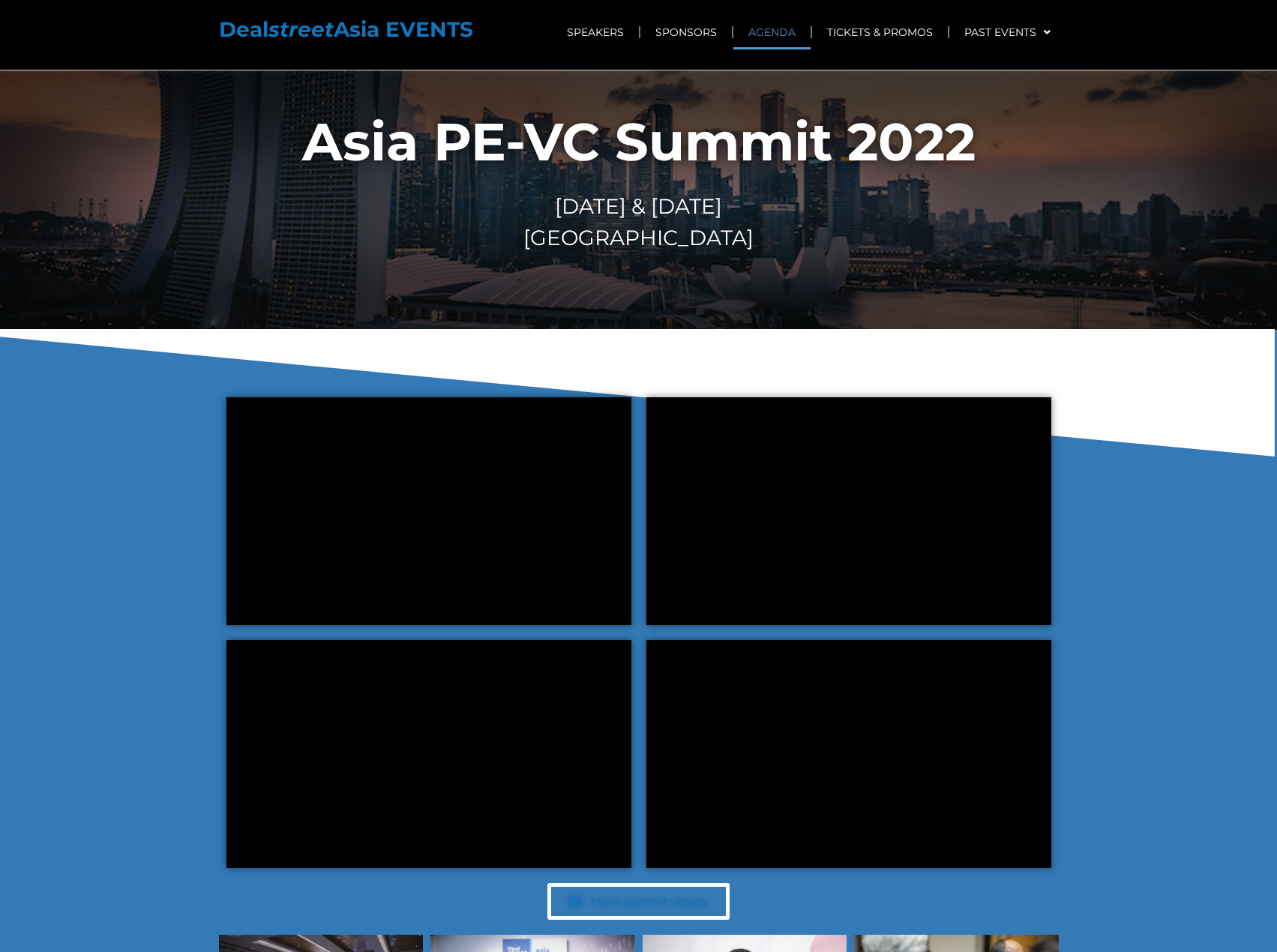
click at [770, 29] on link "AGENDA" at bounding box center [772, 33] width 77 height 35
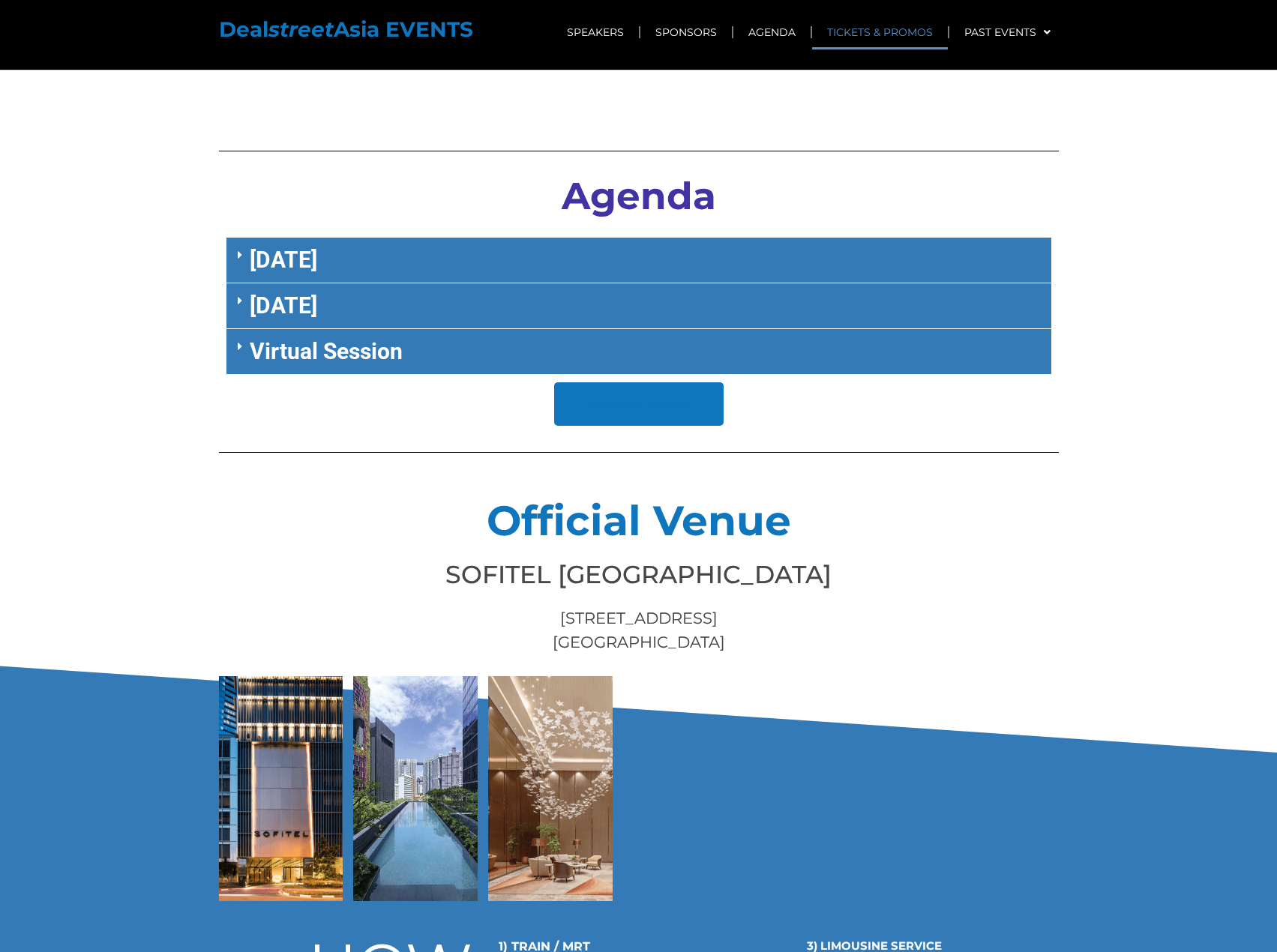
scroll to position [7395, 0]
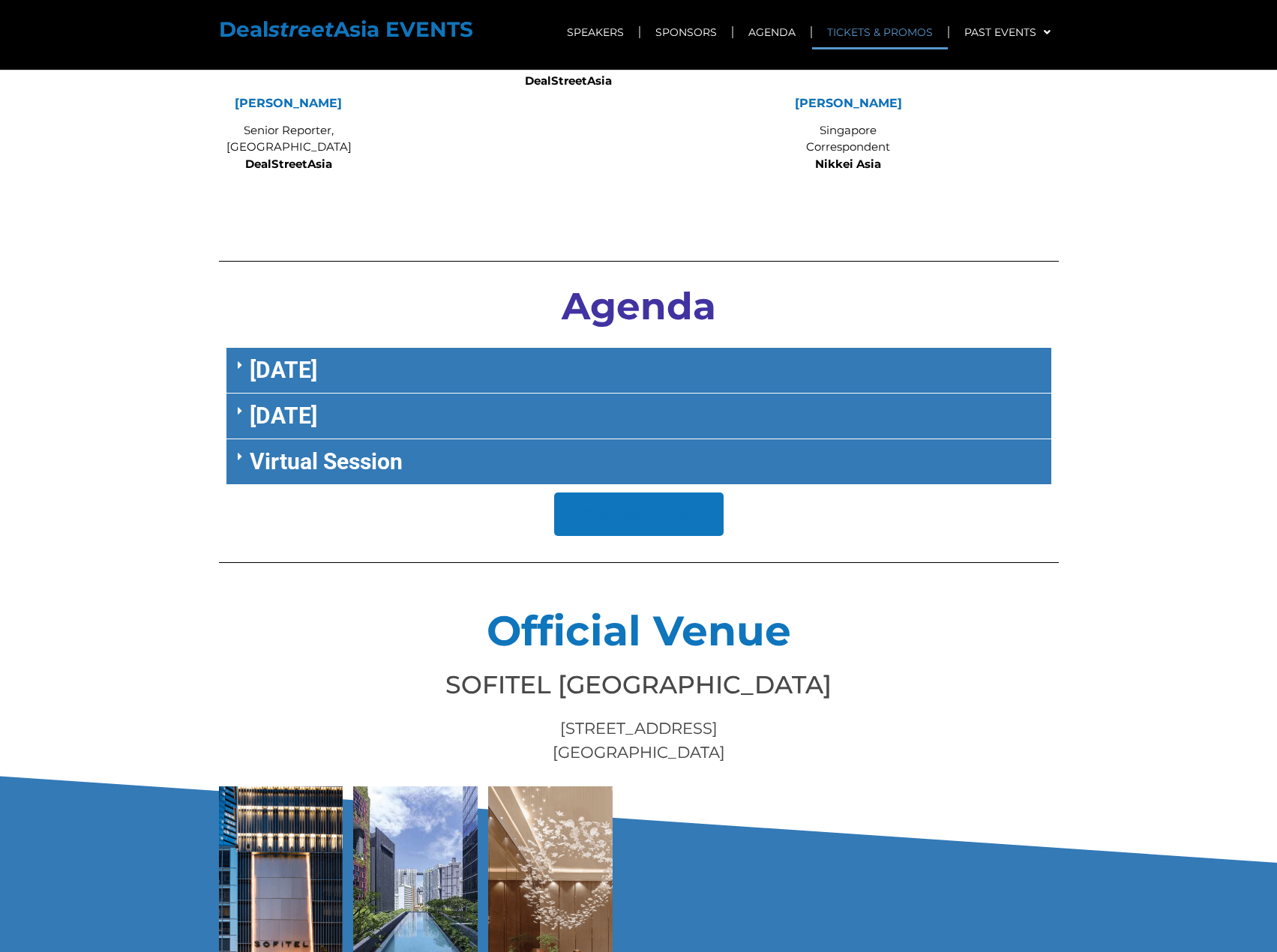
click at [317, 357] on link "September 27" at bounding box center [283, 369] width 67 height 26
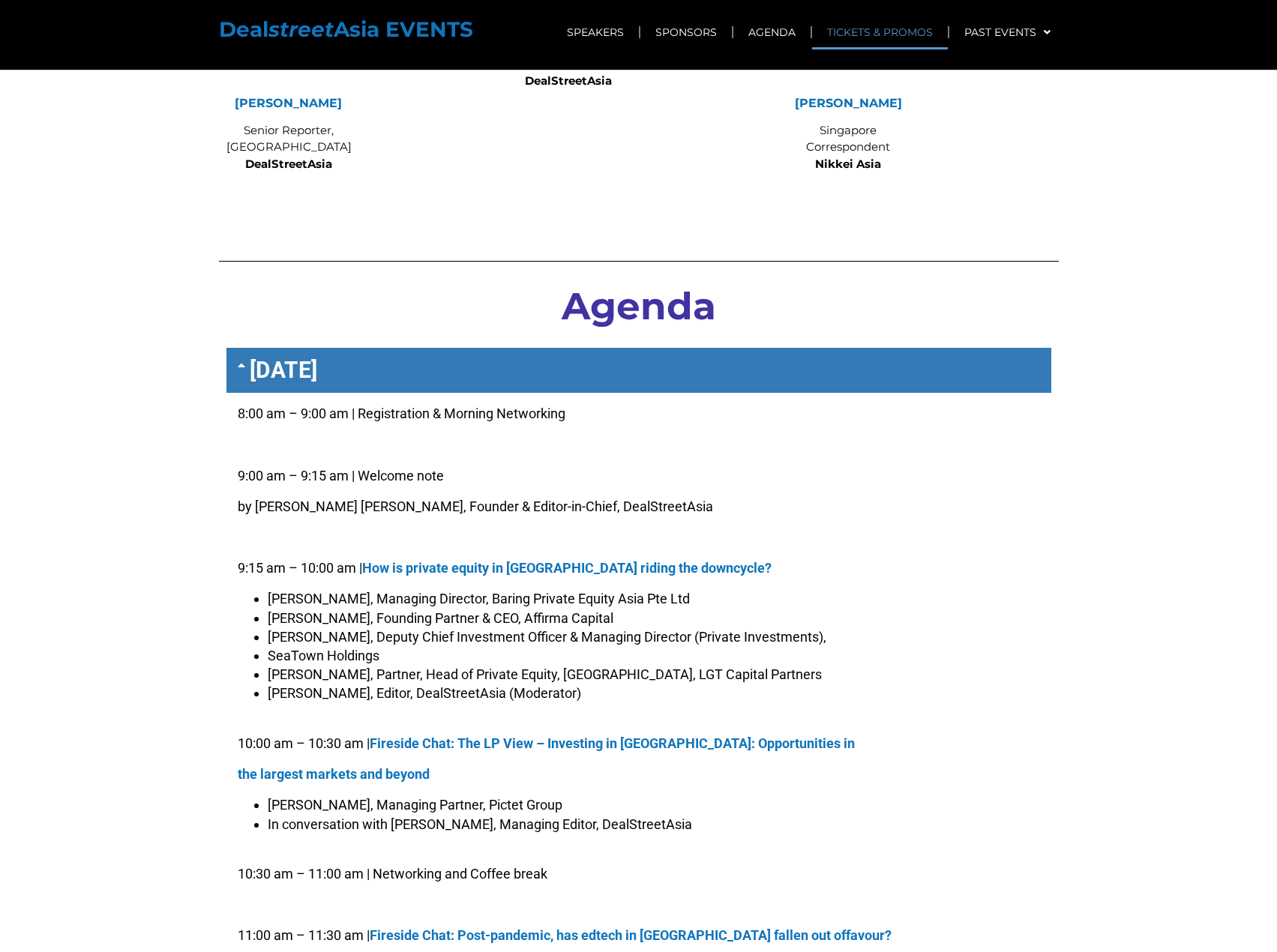
click at [855, 528] on p at bounding box center [639, 537] width 803 height 19
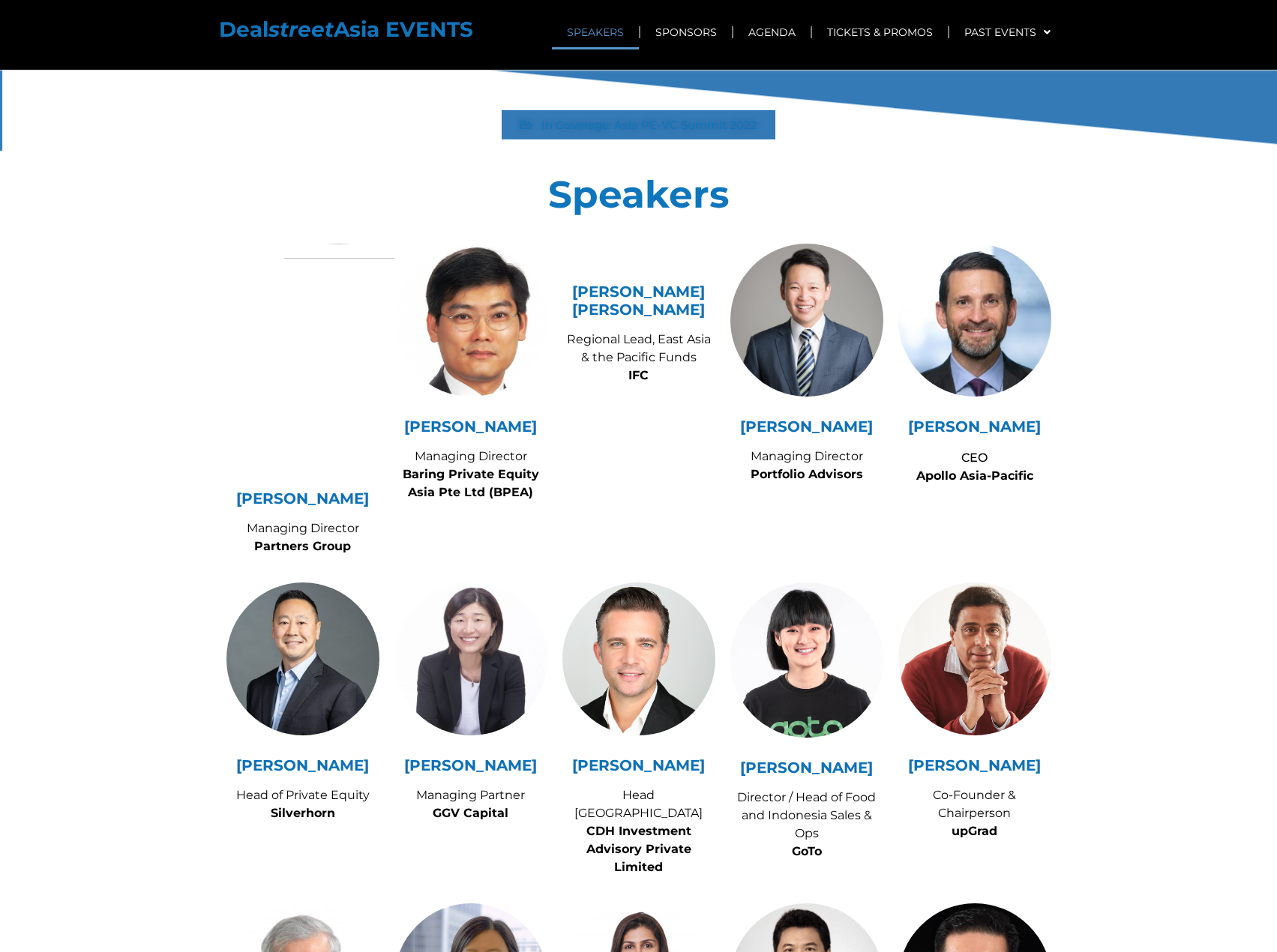
scroll to position [8203, 0]
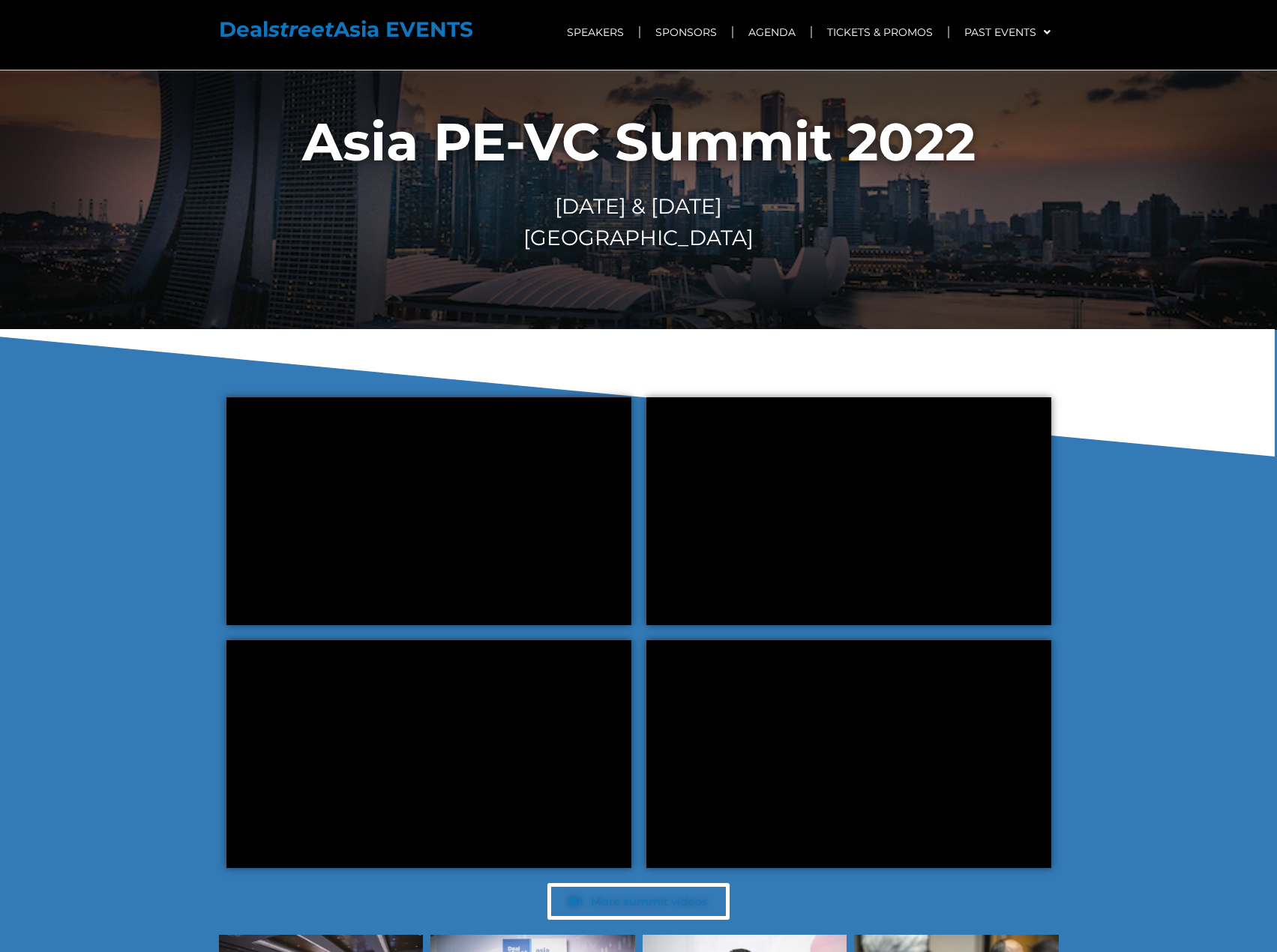
scroll to position [8203, 0]
